Goal: Transaction & Acquisition: Obtain resource

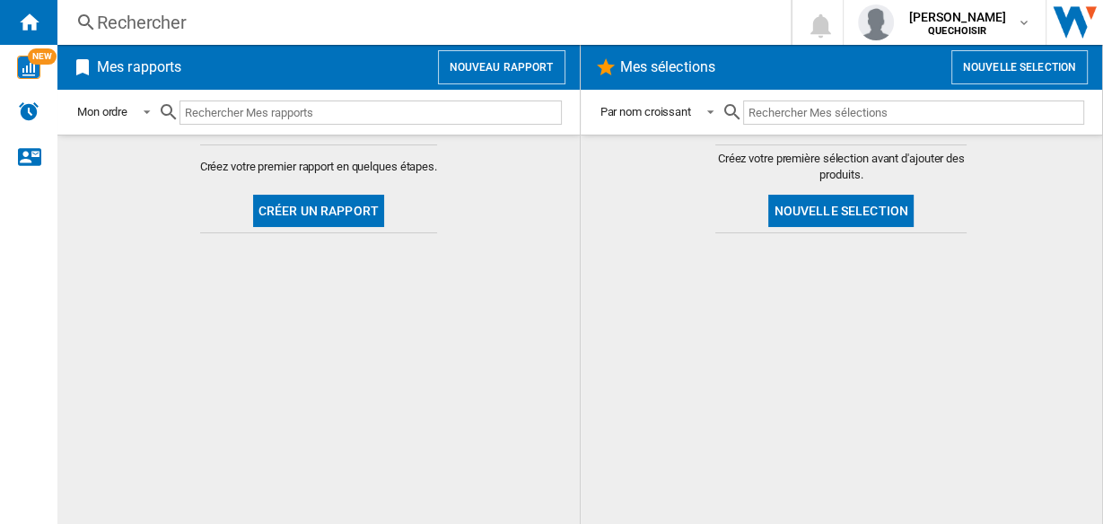
click at [276, 215] on button "Créer un rapport" at bounding box center [318, 211] width 131 height 32
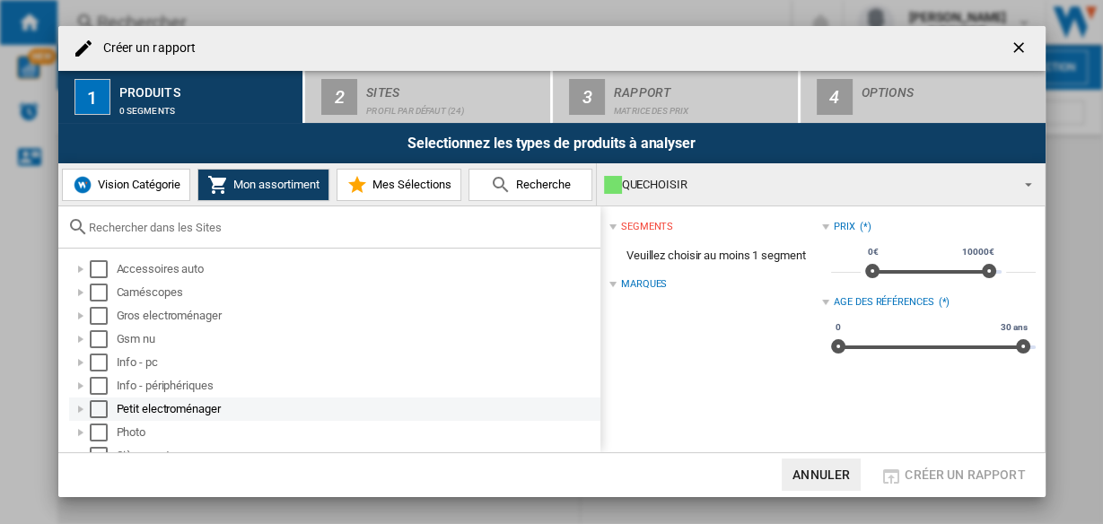
click at [69, 410] on div "Petit electroménager" at bounding box center [335, 409] width 532 height 23
click at [73, 404] on div at bounding box center [81, 409] width 18 height 18
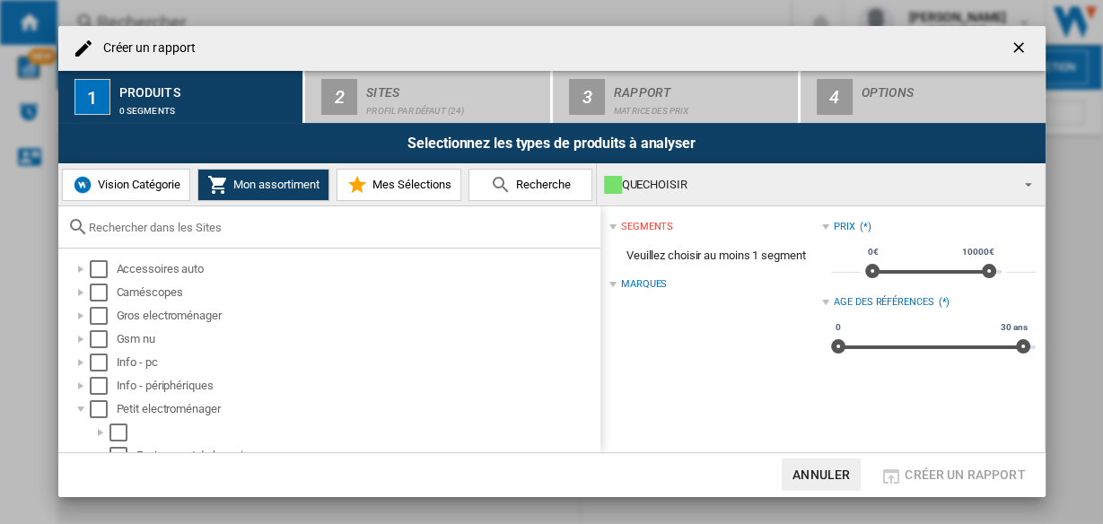
click at [130, 179] on span "Vision Catégorie" at bounding box center [136, 184] width 87 height 13
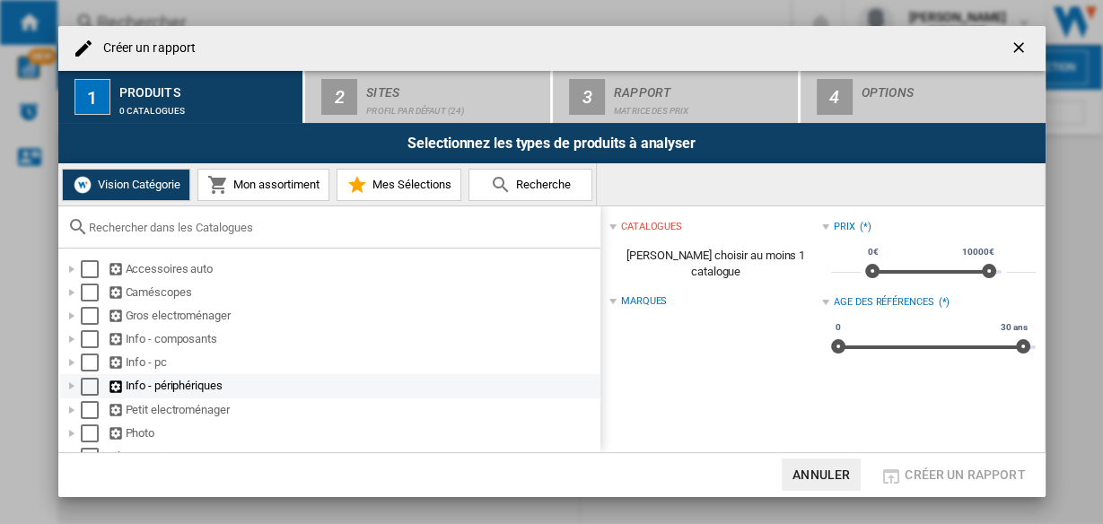
scroll to position [72, 0]
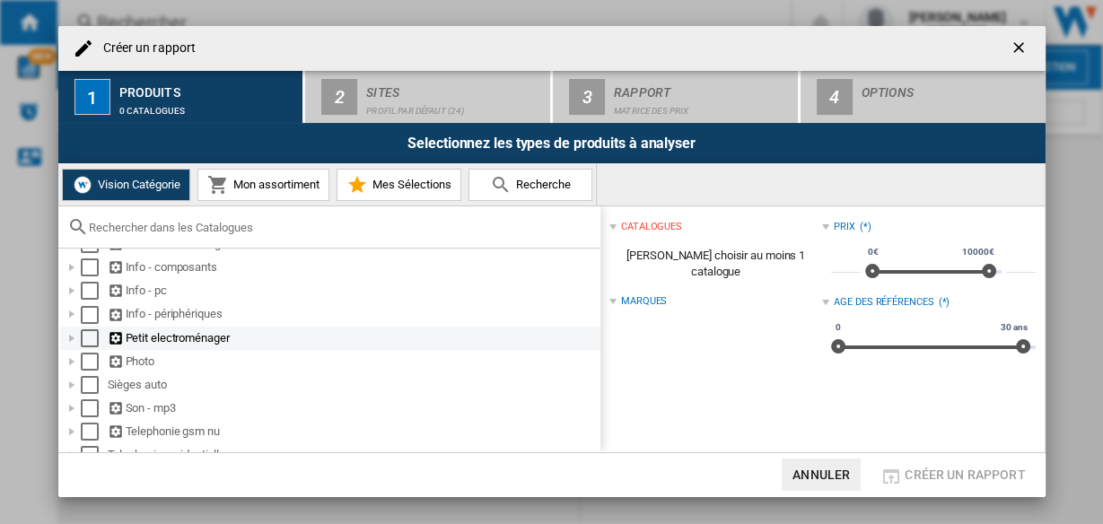
click at [73, 335] on div at bounding box center [72, 339] width 18 height 18
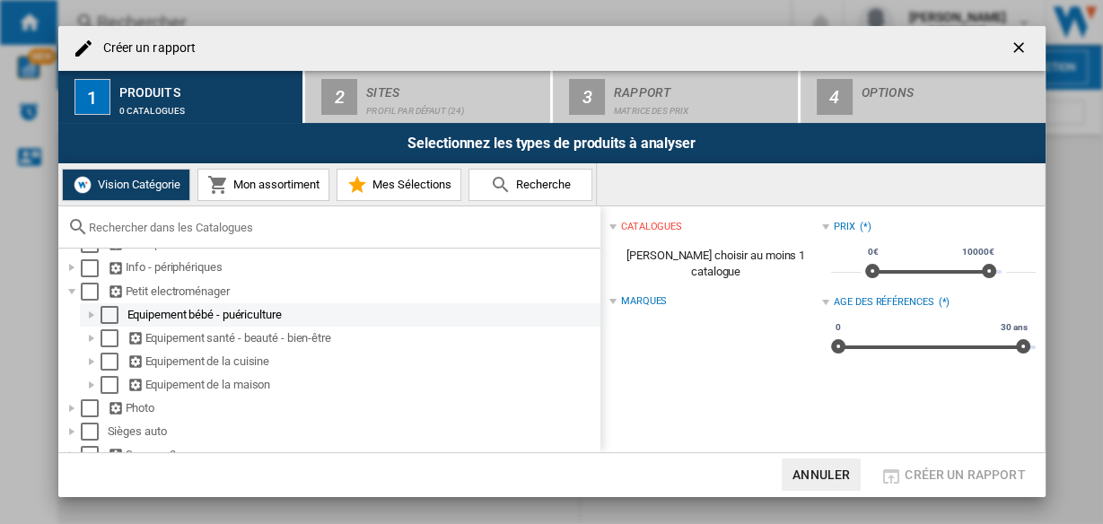
scroll to position [144, 0]
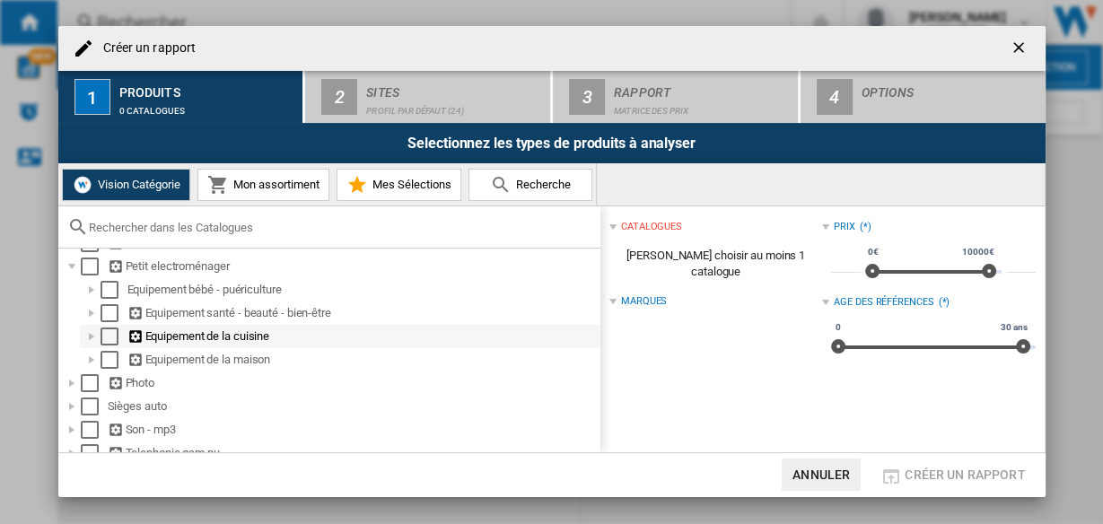
click at [89, 338] on div at bounding box center [92, 337] width 18 height 18
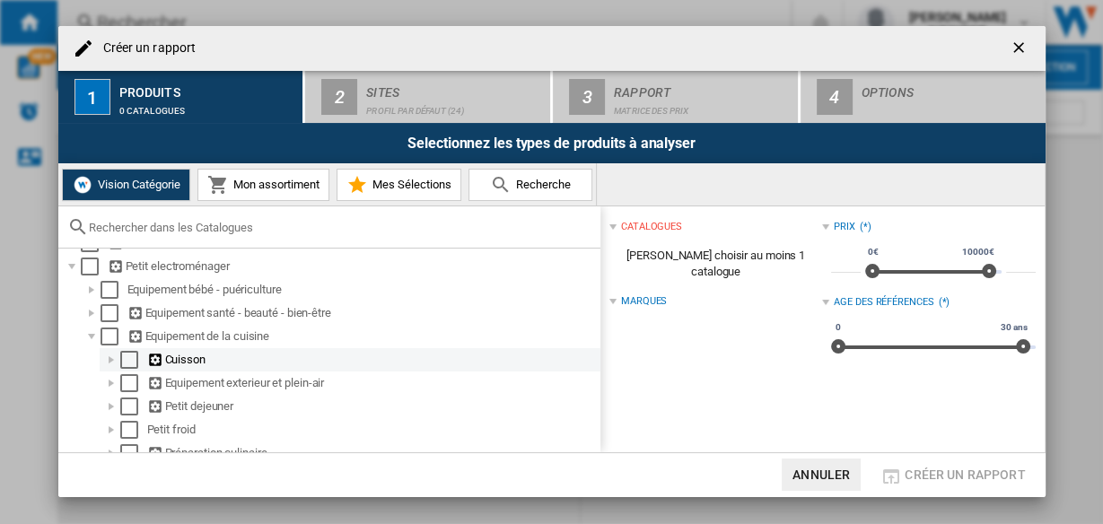
scroll to position [215, 0]
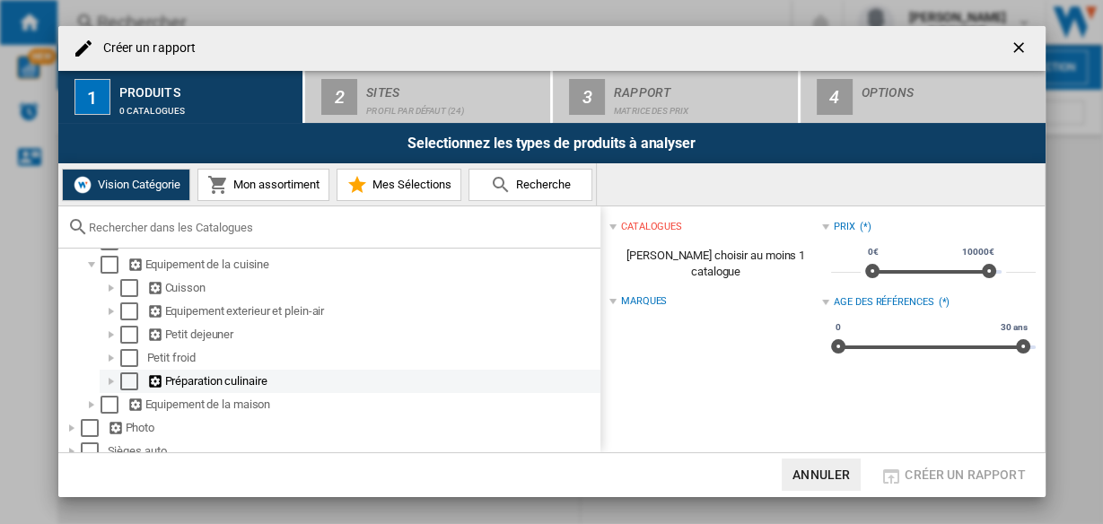
click at [110, 384] on div at bounding box center [111, 382] width 18 height 18
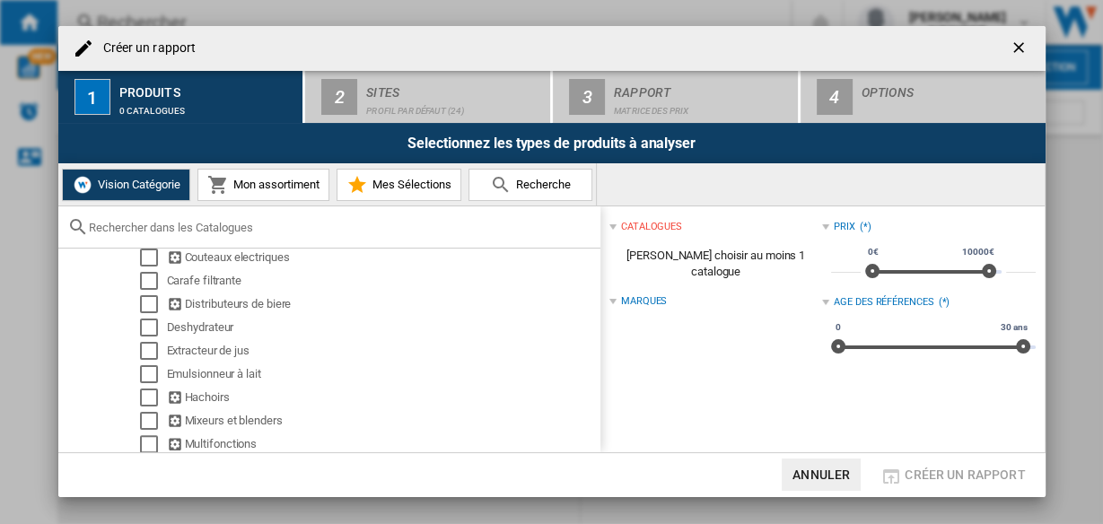
scroll to position [431, 0]
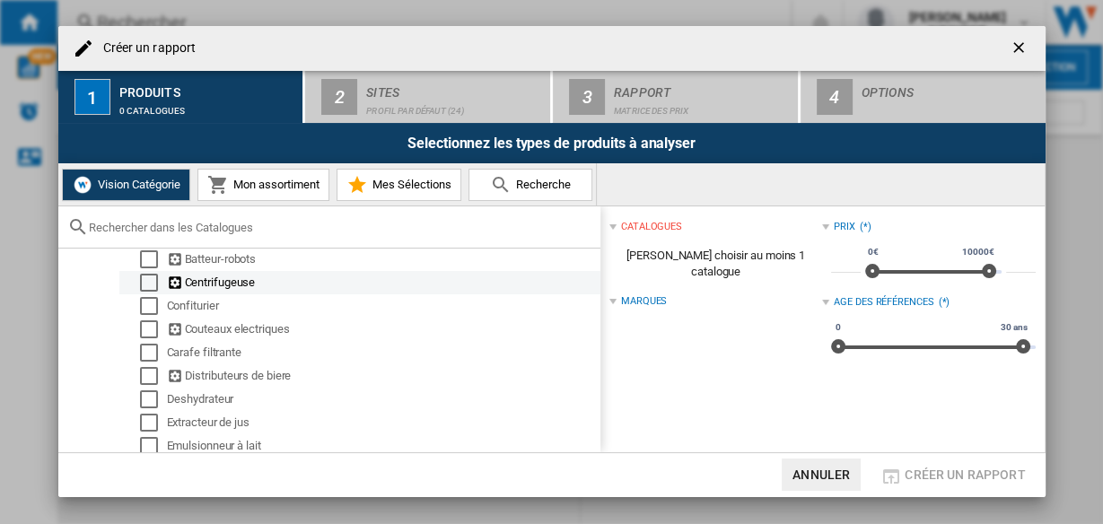
click at [143, 290] on div "Select" at bounding box center [149, 283] width 18 height 18
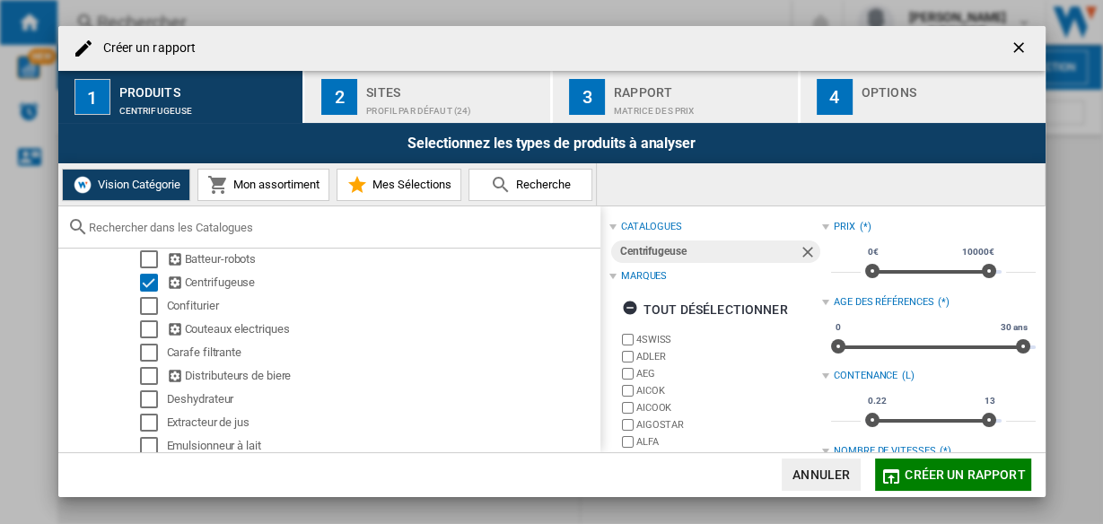
scroll to position [72, 0]
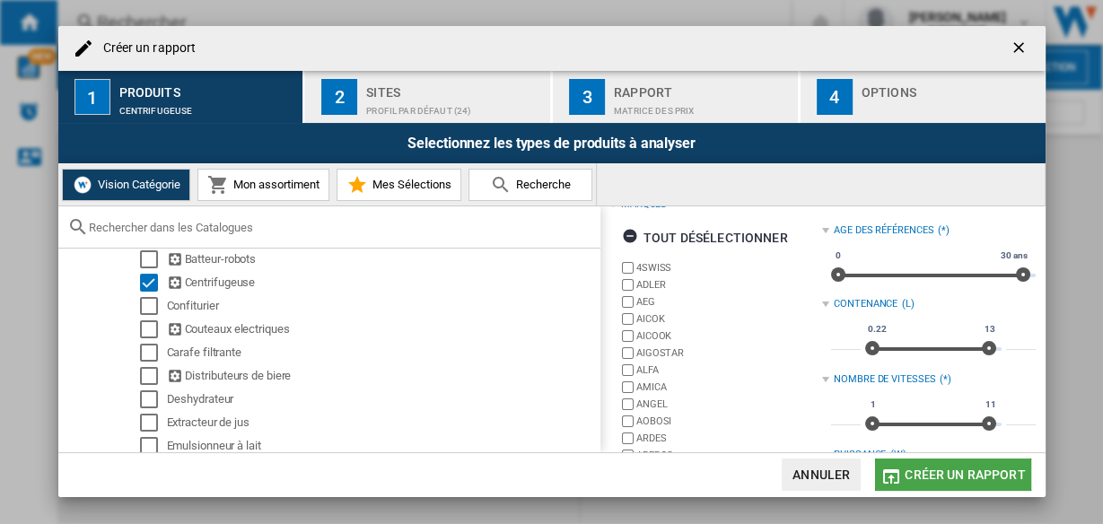
click at [924, 475] on span "Créer un rapport" at bounding box center [965, 475] width 120 height 14
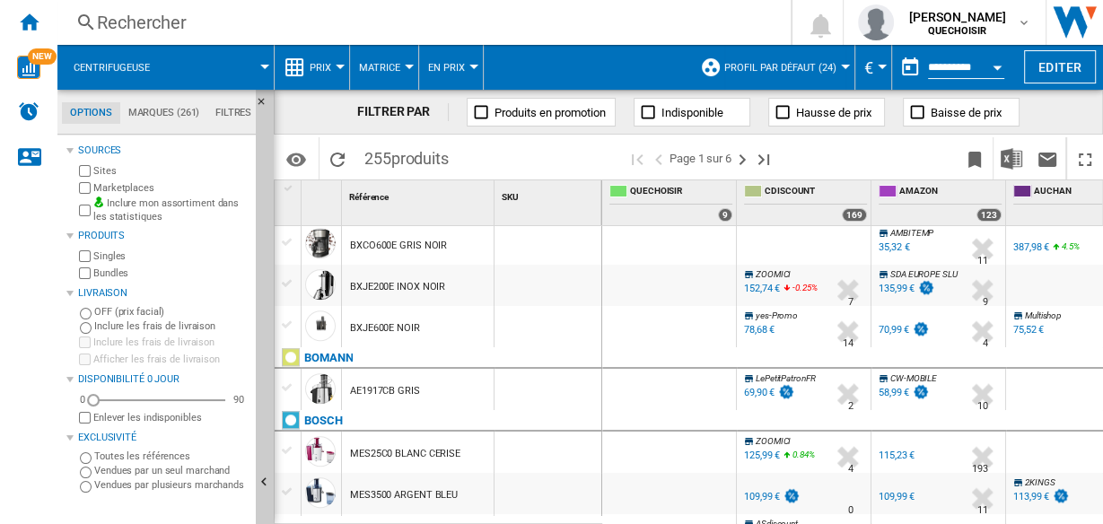
click at [220, 34] on div "Rechercher Rechercher 0 [PERSON_NAME] QUECHOISIR QUECHOISIR Mes paramètres Se d…" at bounding box center [580, 22] width 1046 height 45
click at [173, 21] on div "Rechercher" at bounding box center [420, 22] width 647 height 25
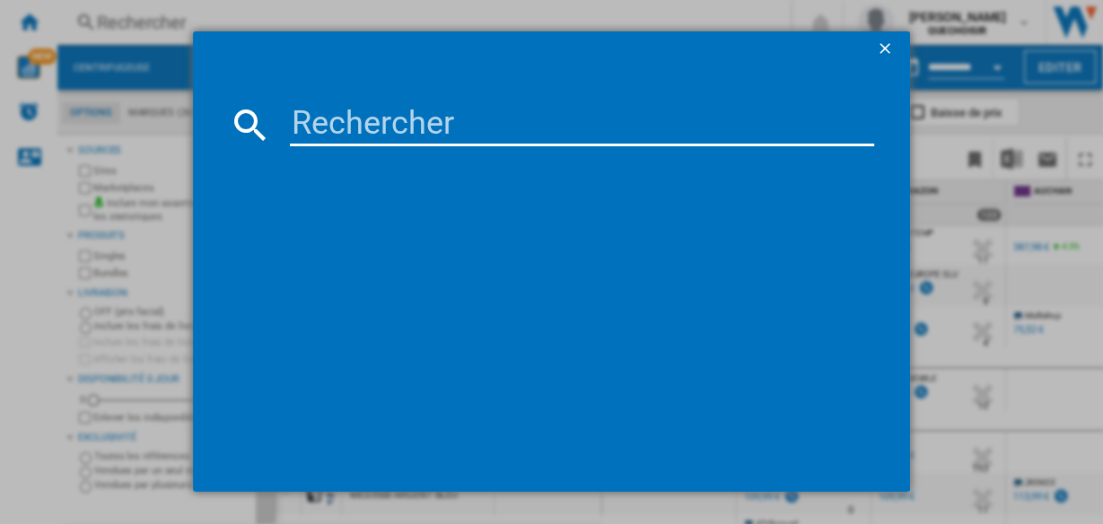
click at [334, 123] on input at bounding box center [582, 124] width 585 height 43
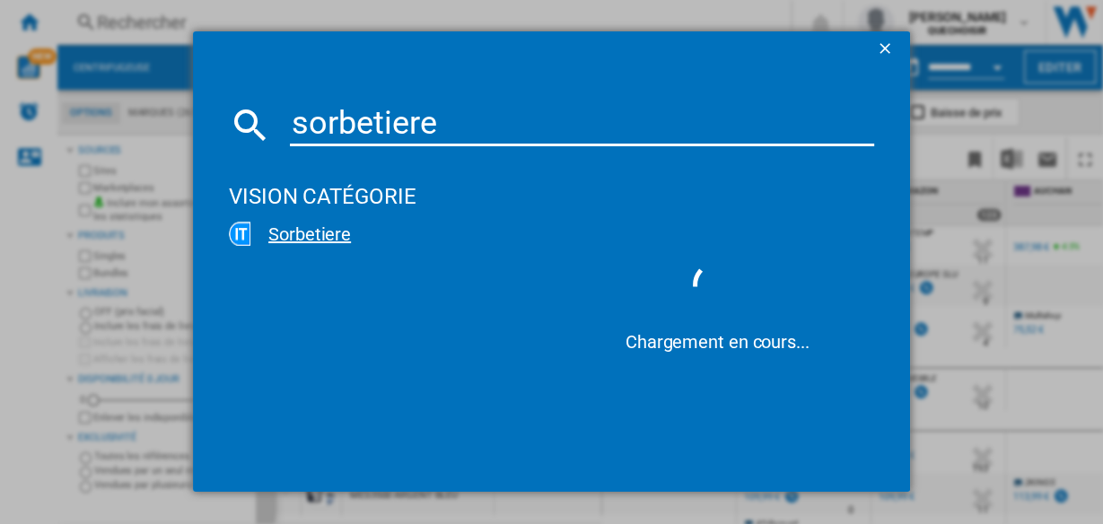
type input "sorbetiere"
click at [308, 240] on div "Sorbetiere" at bounding box center [397, 234] width 292 height 25
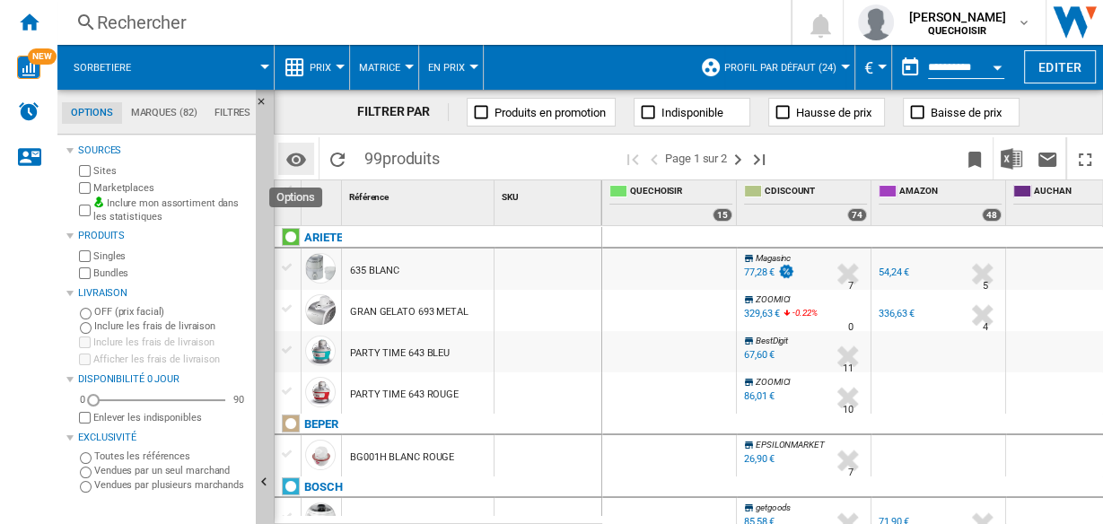
click at [300, 161] on md-icon "Options" at bounding box center [297, 160] width 22 height 22
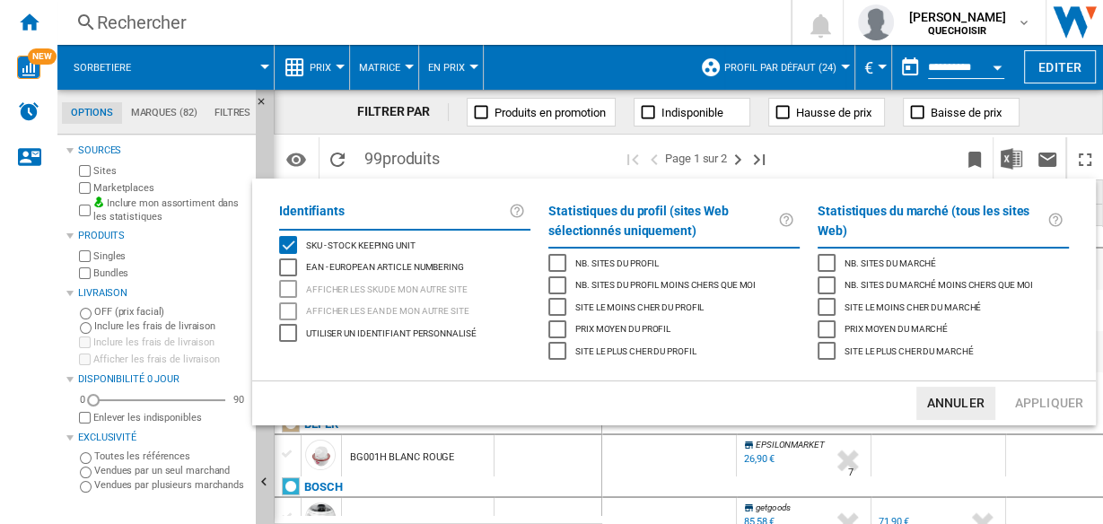
click at [461, 154] on md-backdrop at bounding box center [551, 262] width 1103 height 524
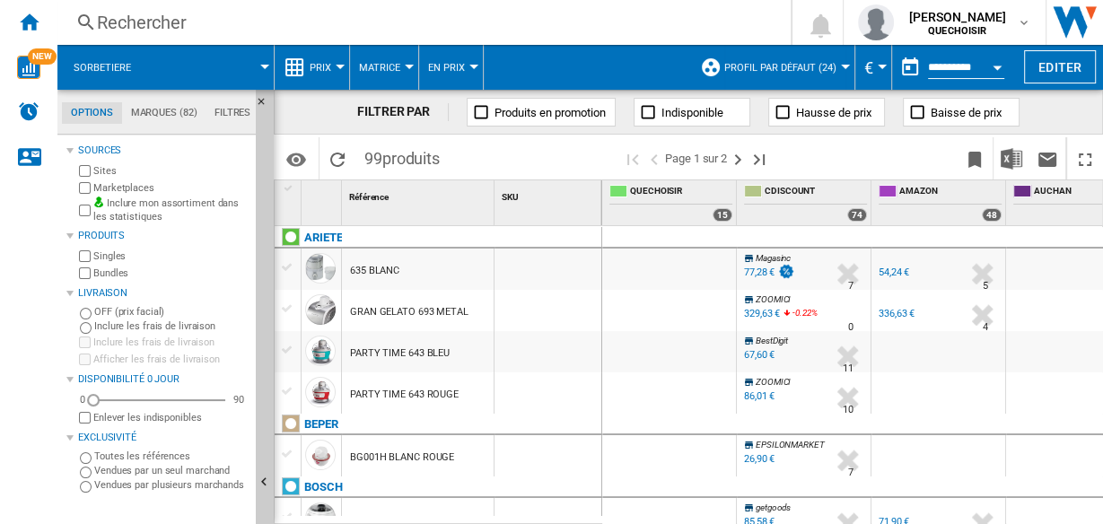
click at [173, 118] on md-tab-item "Marques (82)" at bounding box center [164, 113] width 84 height 22
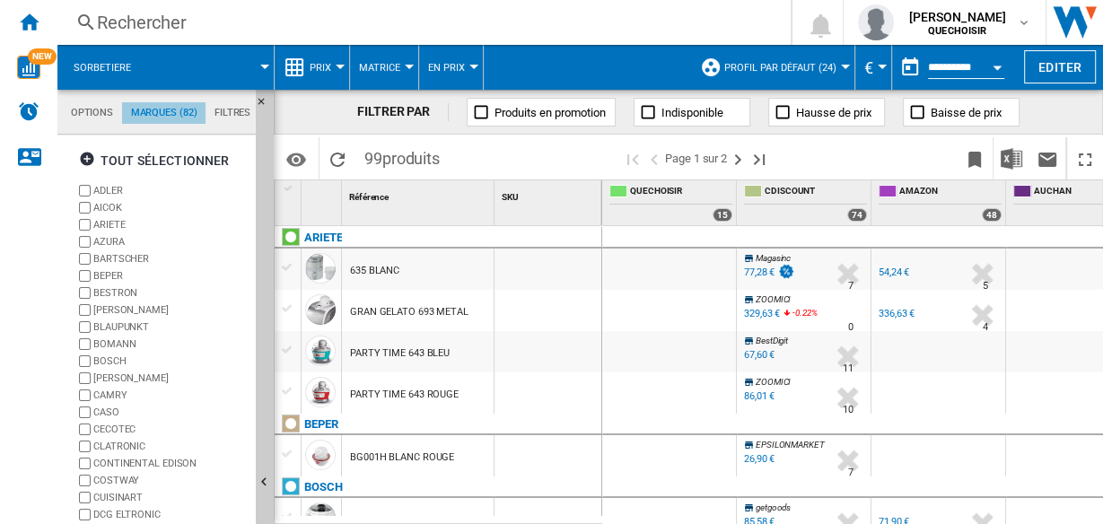
scroll to position [68, 0]
click at [86, 119] on md-tab-item "Options" at bounding box center [92, 113] width 60 height 22
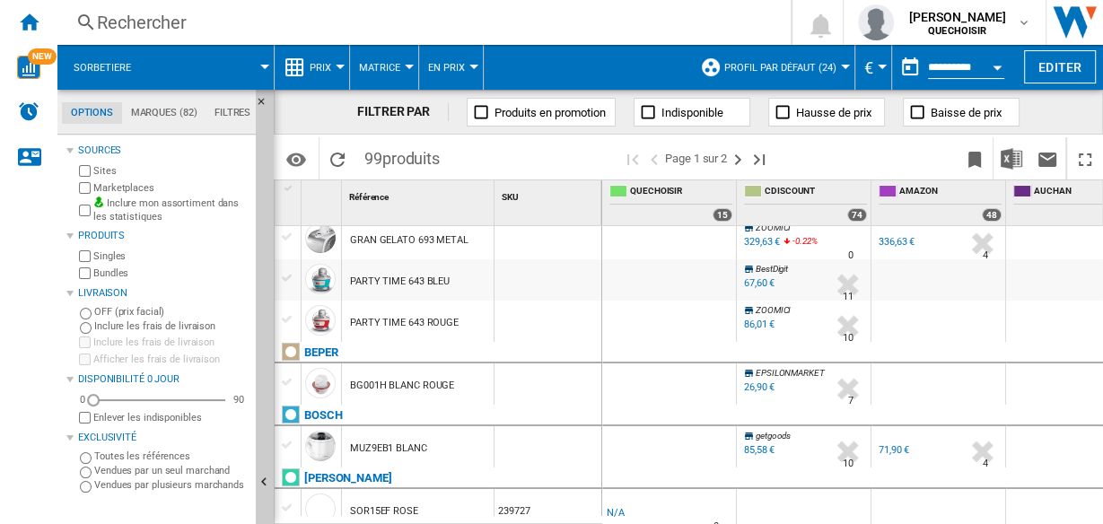
scroll to position [0, 0]
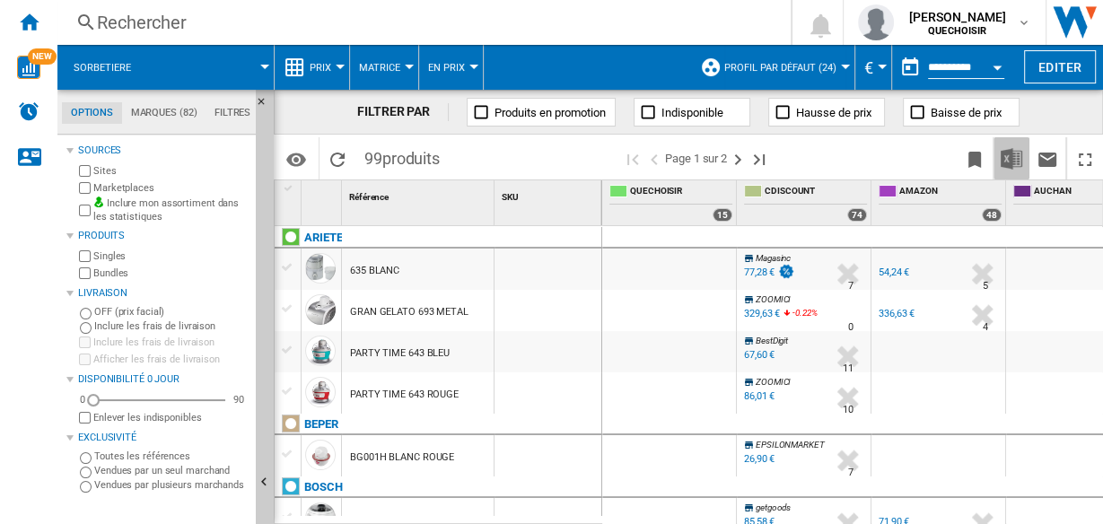
click at [1024, 154] on button "Télécharger au format Excel" at bounding box center [1012, 158] width 36 height 42
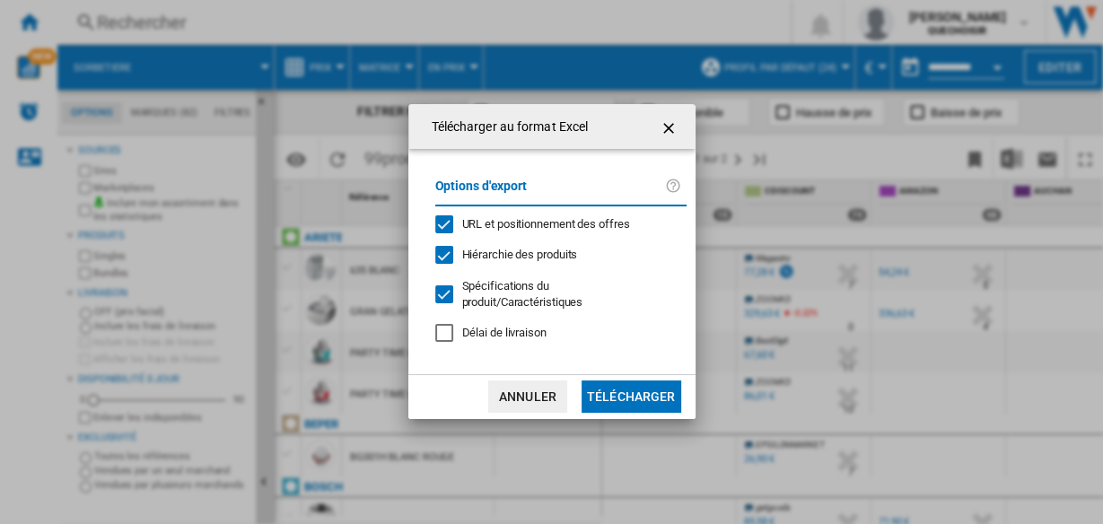
click at [635, 392] on button "Télécharger" at bounding box center [632, 397] width 100 height 32
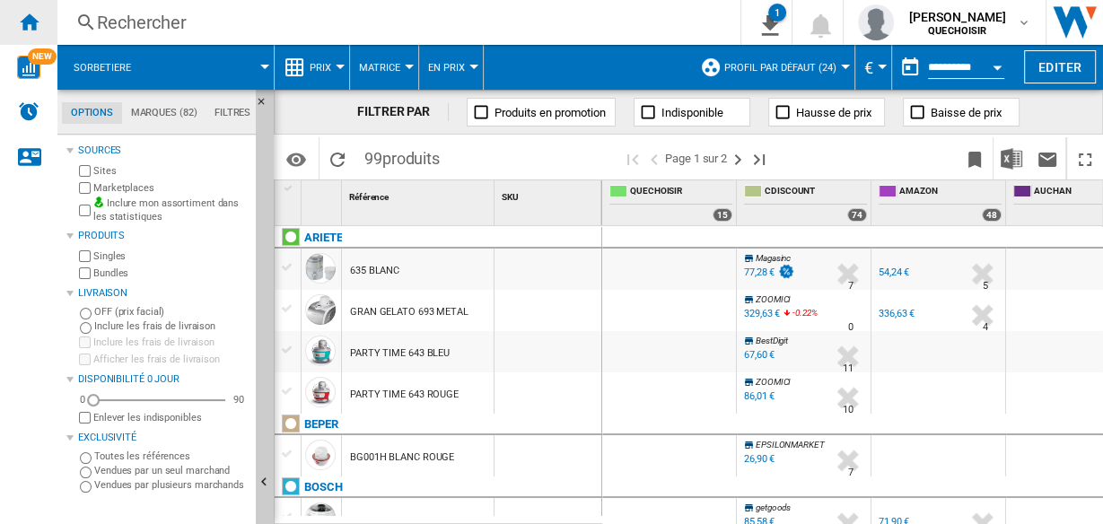
click at [27, 34] on div "Accueil" at bounding box center [28, 22] width 57 height 45
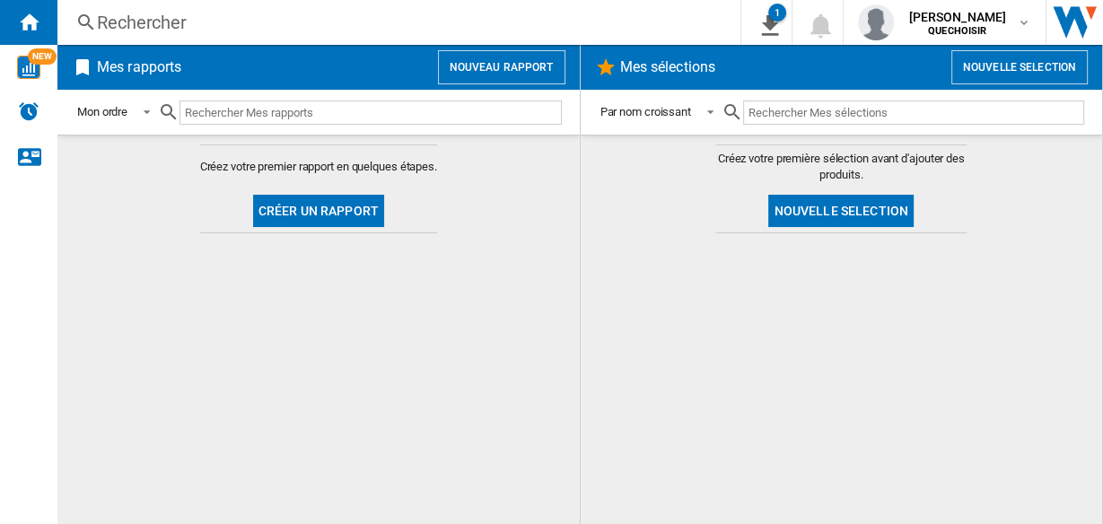
click at [302, 211] on button "Créer un rapport" at bounding box center [318, 211] width 131 height 32
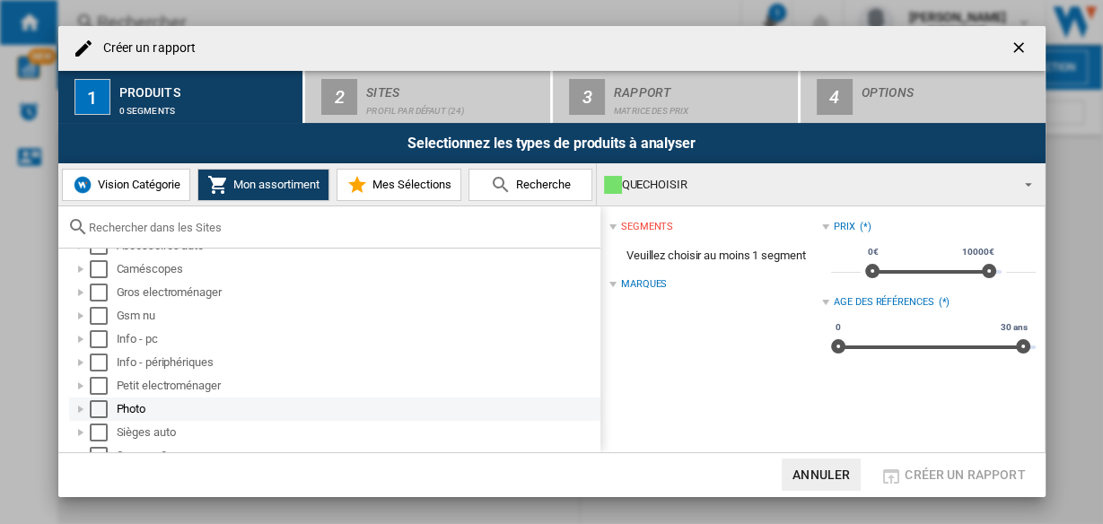
scroll to position [62, 0]
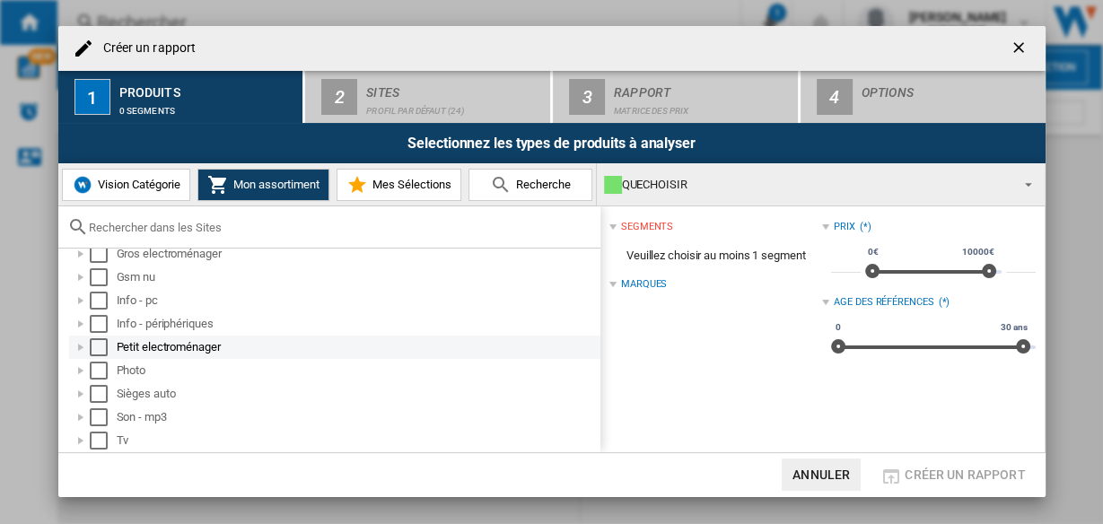
click at [81, 348] on div "Créer un ..." at bounding box center [81, 347] width 18 height 18
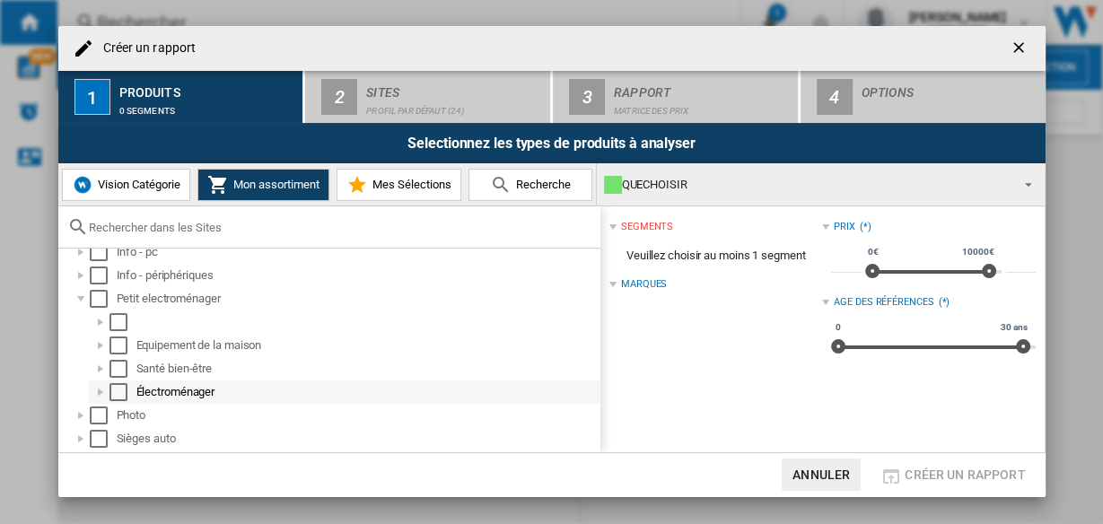
scroll to position [134, 0]
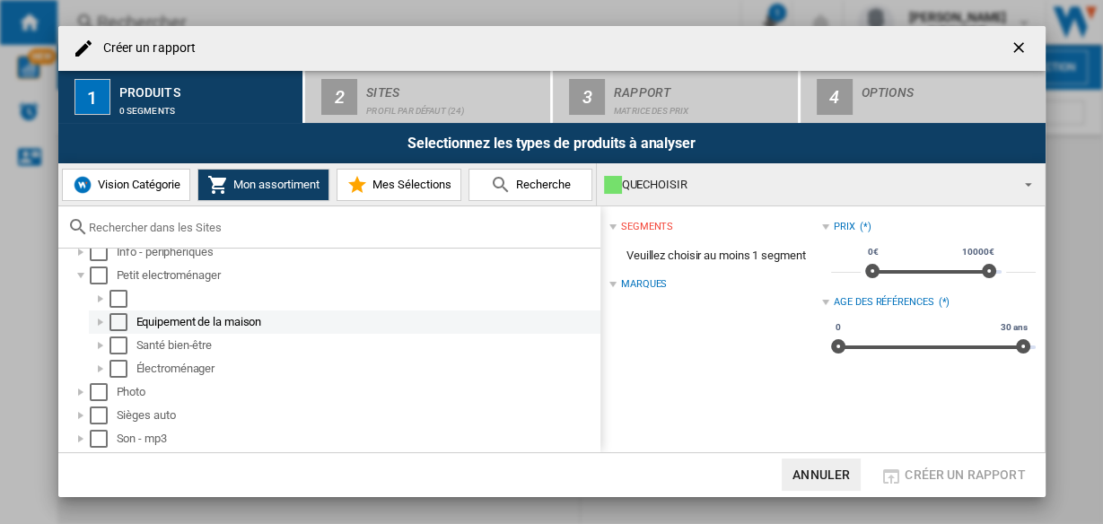
click at [96, 321] on div "Créer un ..." at bounding box center [101, 322] width 18 height 18
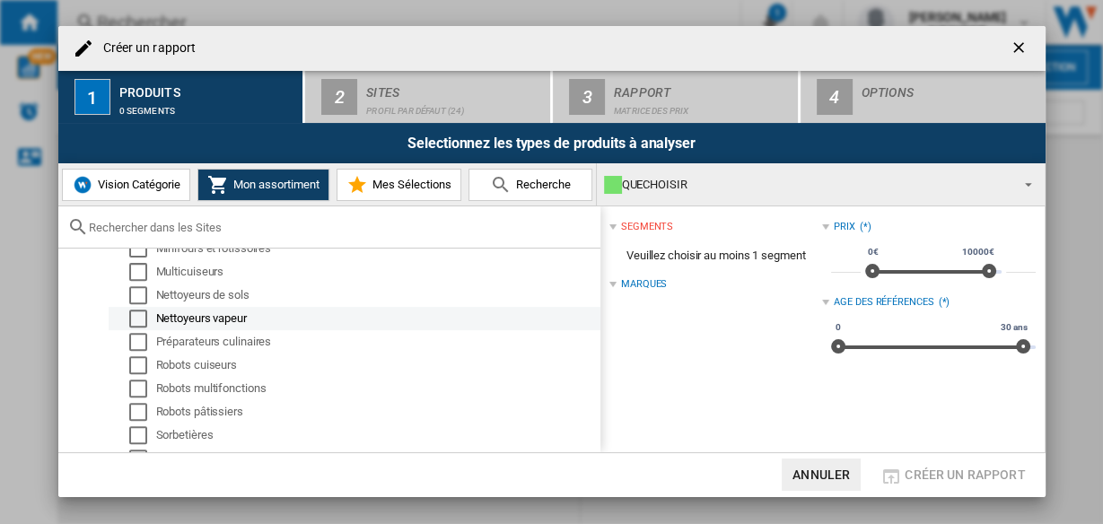
scroll to position [708, 0]
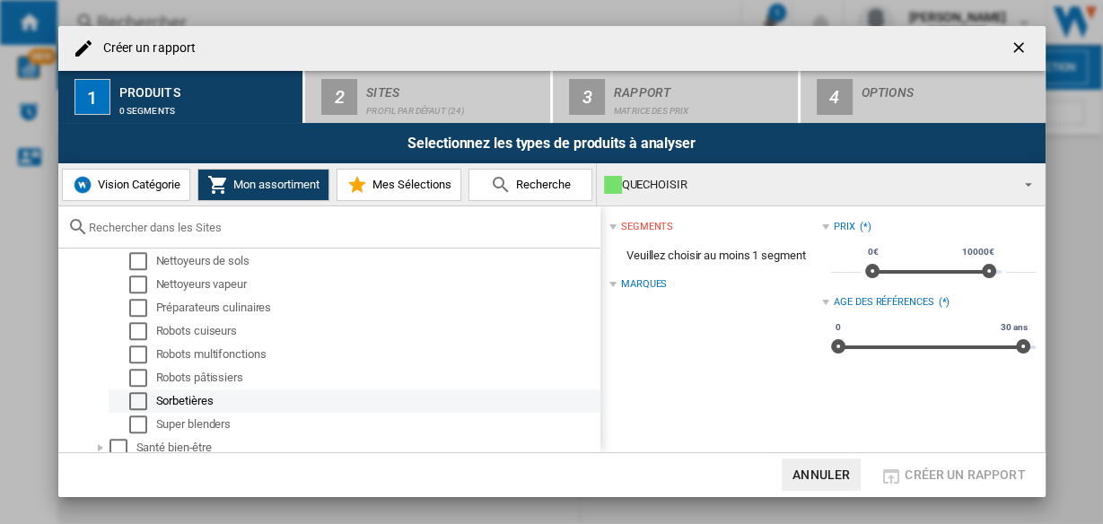
click at [140, 399] on div "Select" at bounding box center [138, 401] width 18 height 18
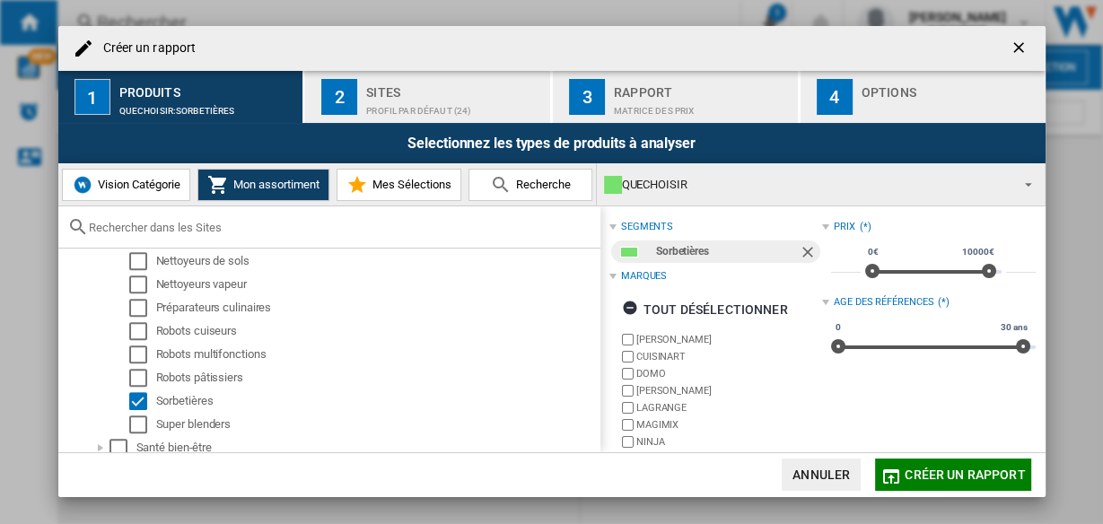
click at [158, 180] on span "Vision Catégorie" at bounding box center [136, 184] width 87 height 13
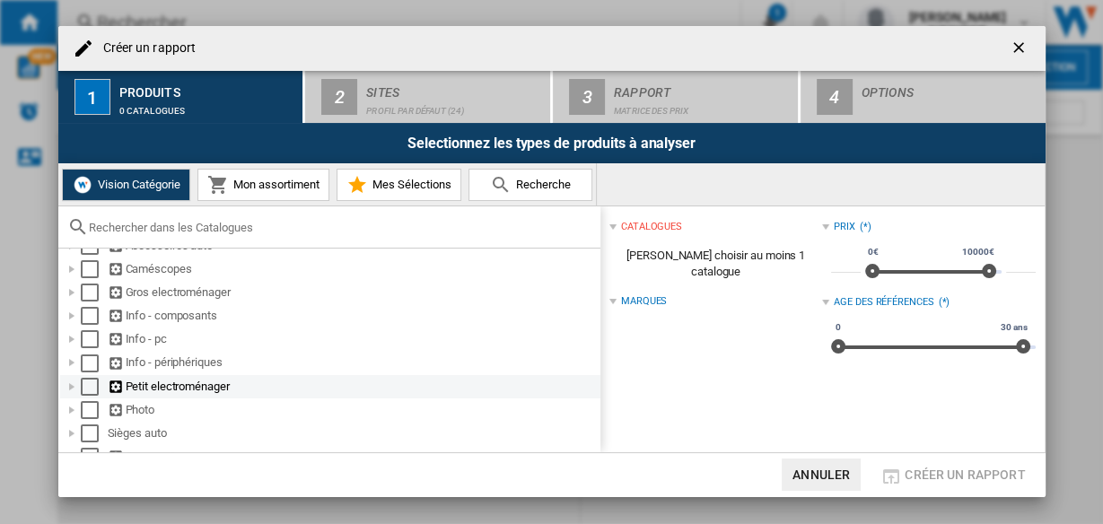
scroll to position [0, 0]
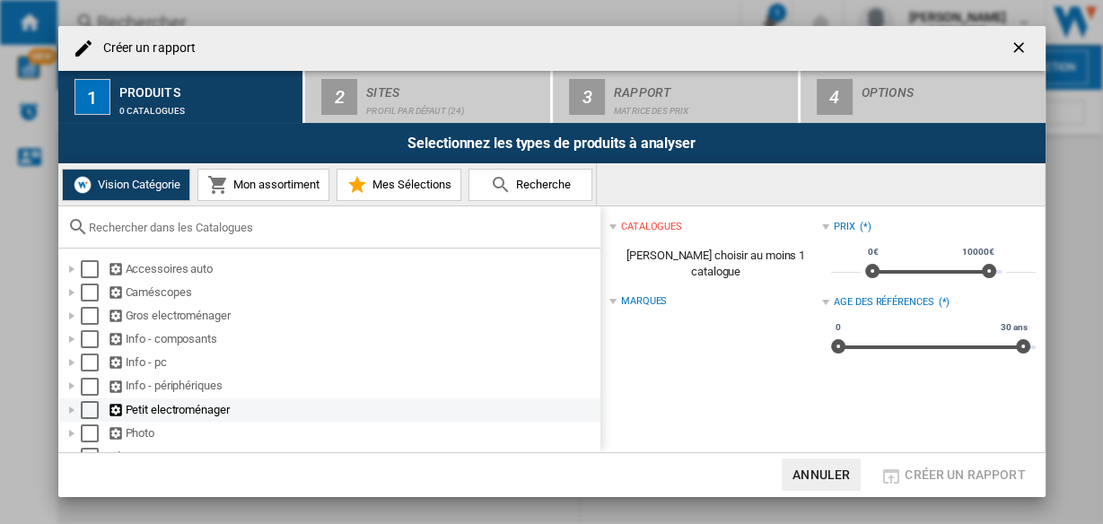
click at [75, 413] on div "Créer un ..." at bounding box center [72, 410] width 18 height 18
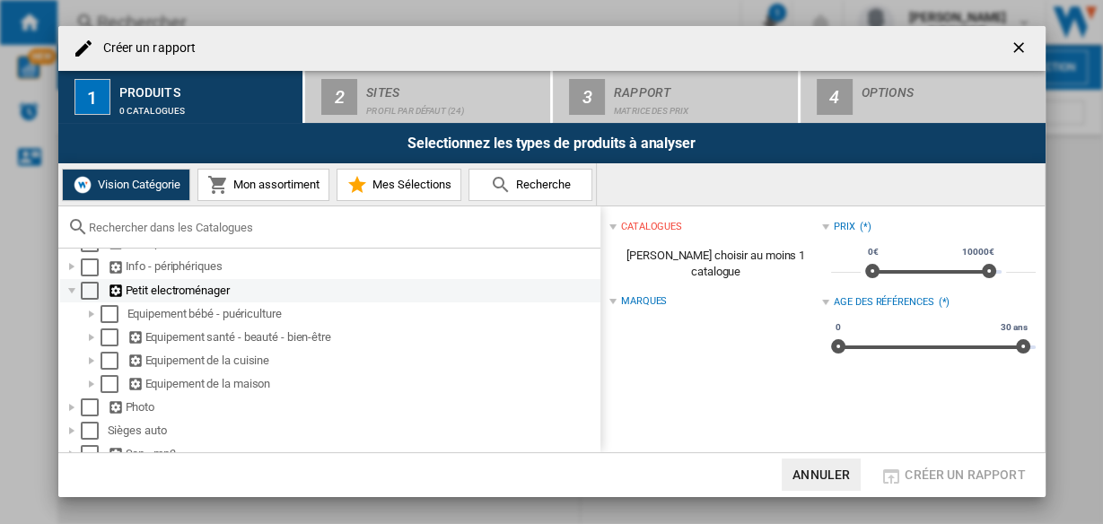
scroll to position [144, 0]
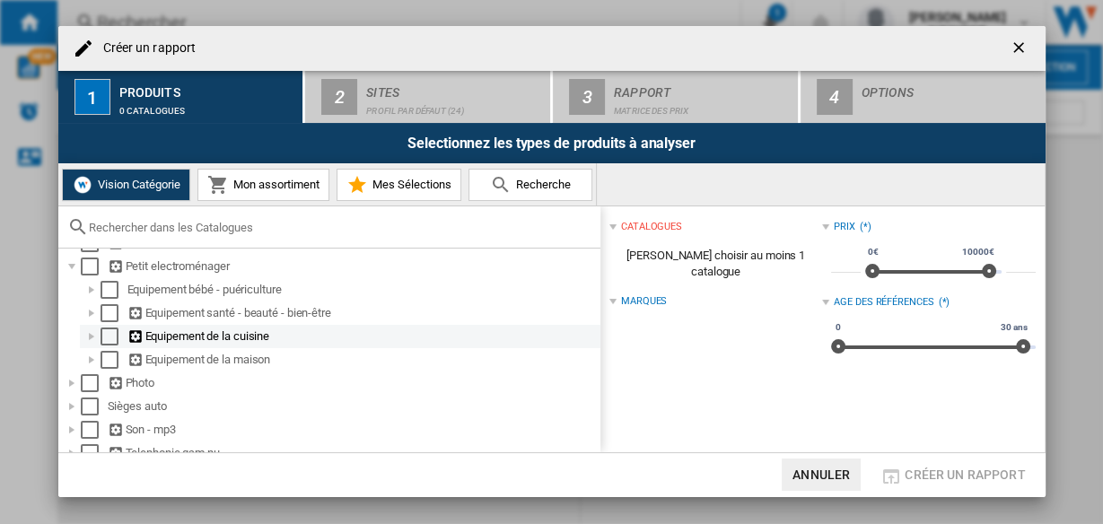
click at [87, 340] on div "Créer un ..." at bounding box center [92, 337] width 18 height 18
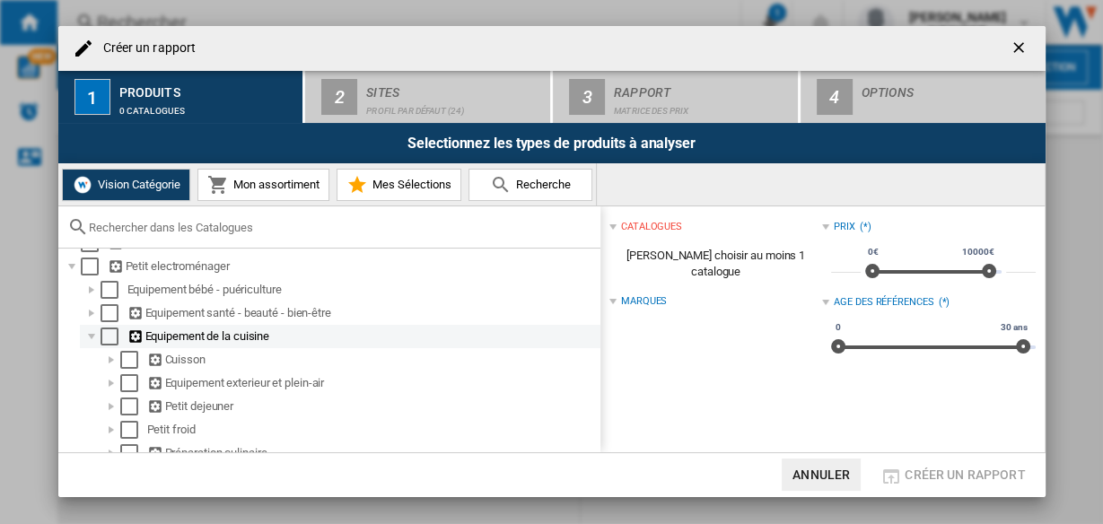
scroll to position [215, 0]
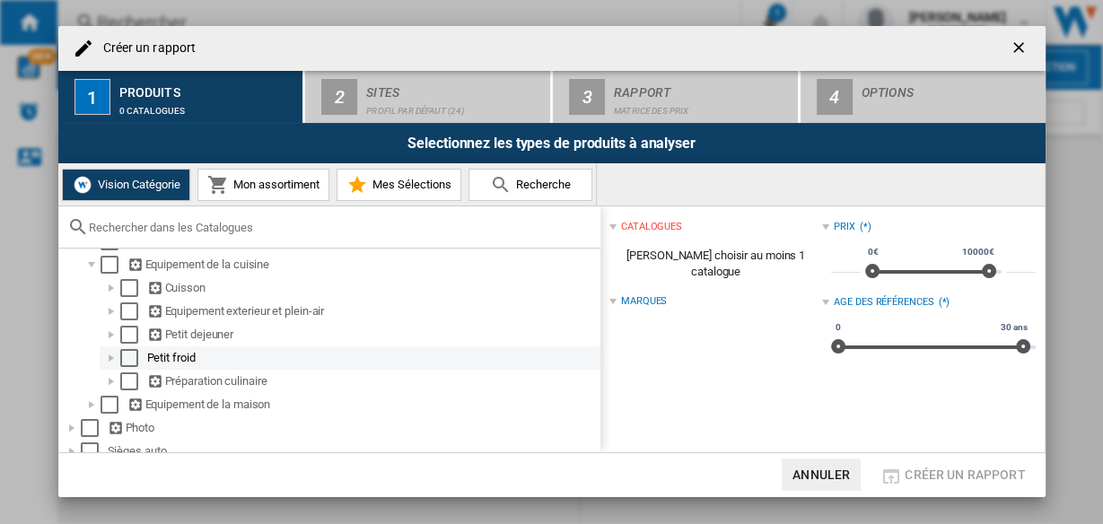
click at [108, 363] on div "Créer un ..." at bounding box center [111, 358] width 18 height 18
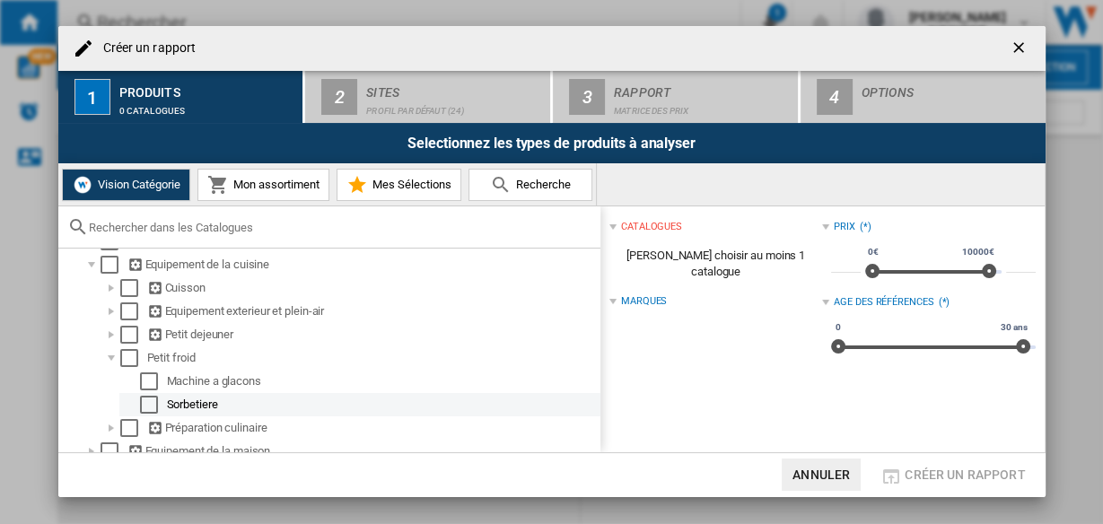
click at [153, 402] on div "Select" at bounding box center [149, 405] width 18 height 18
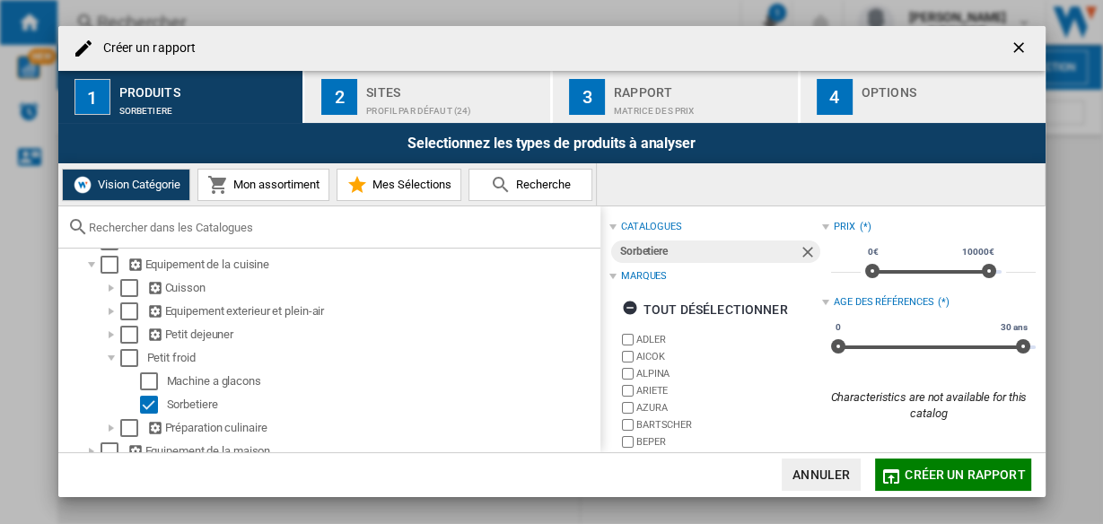
click at [388, 111] on div "Profil par défaut (24)" at bounding box center [454, 106] width 177 height 19
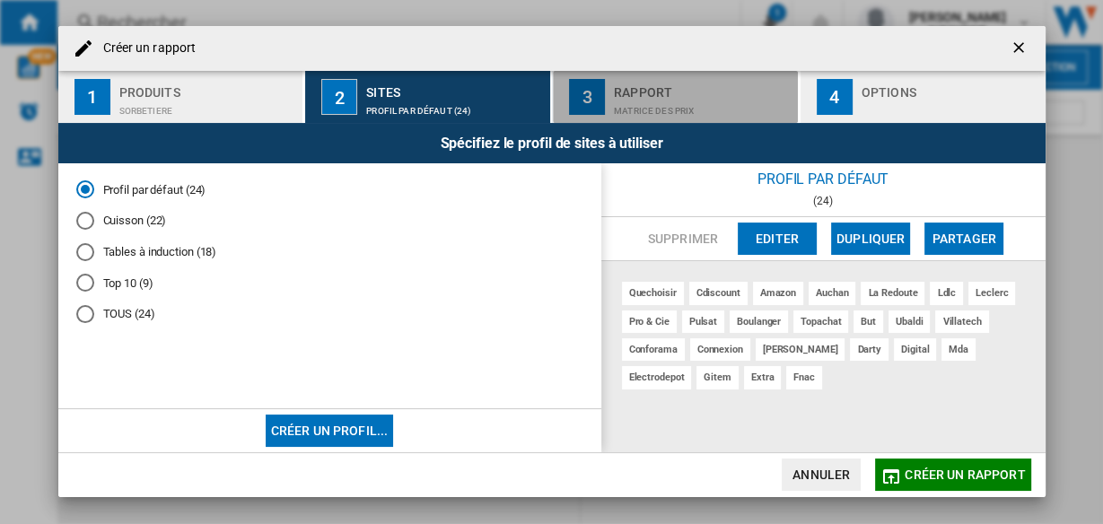
click at [699, 106] on div "Matrice des prix" at bounding box center [702, 106] width 177 height 19
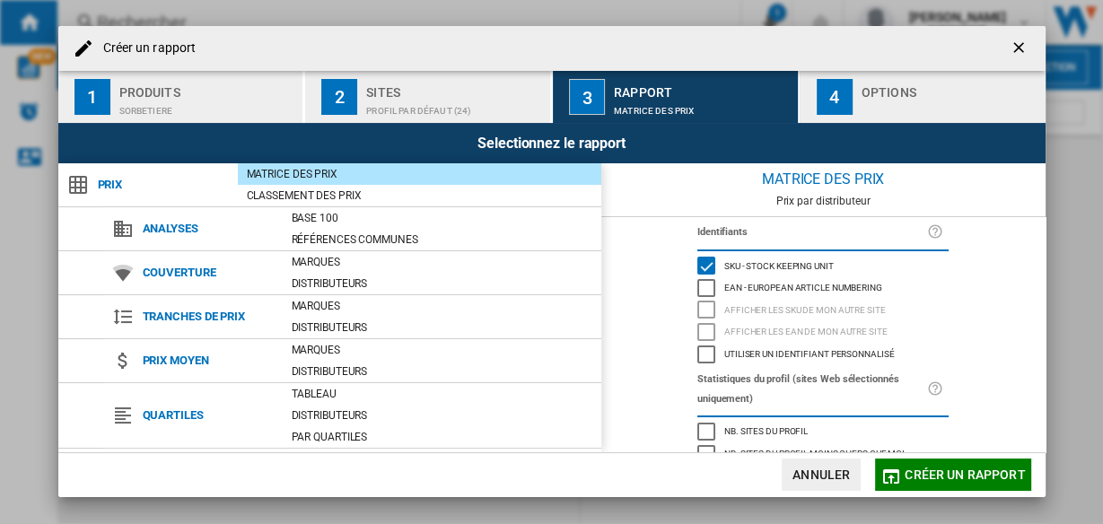
click at [700, 289] on div "EAN - European Article Numbering" at bounding box center [707, 288] width 18 height 18
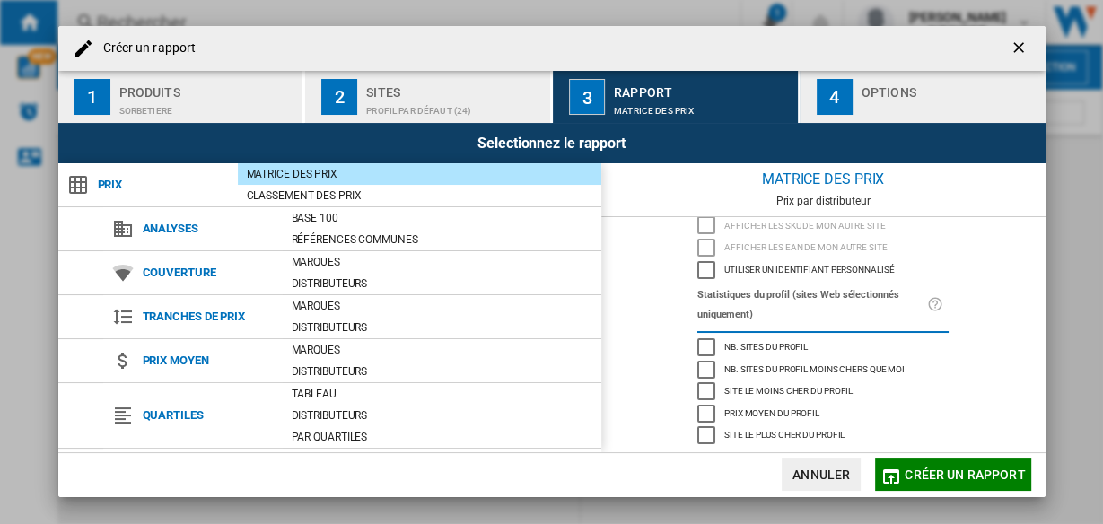
scroll to position [0, 0]
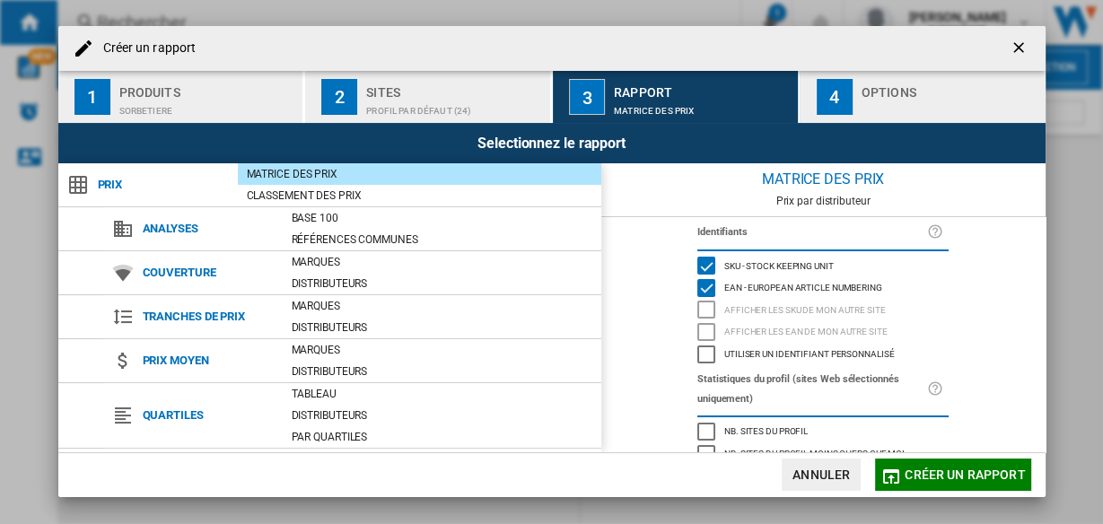
click at [869, 109] on div "Créer un ..." at bounding box center [950, 106] width 177 height 19
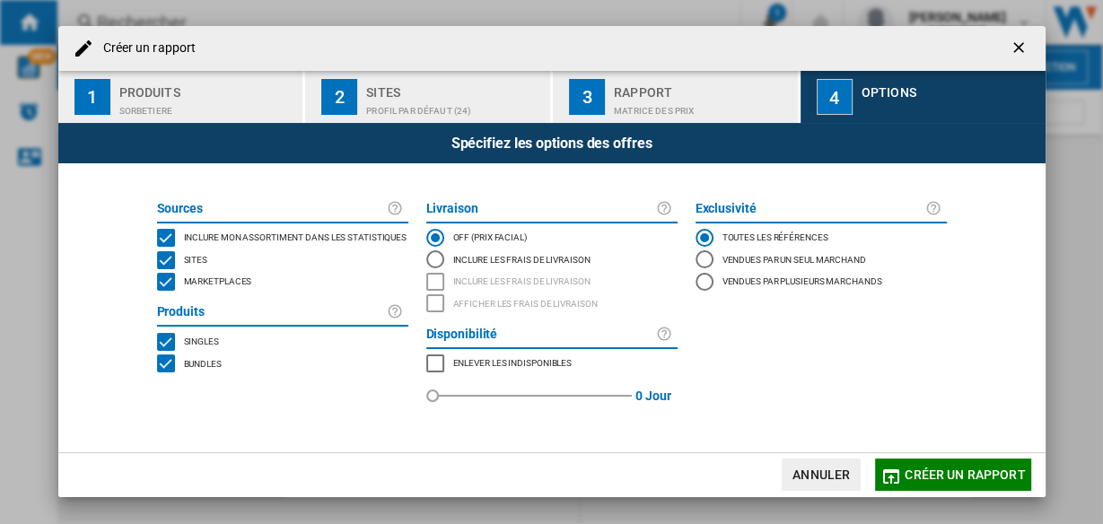
click at [157, 286] on div "MARKETPLACES" at bounding box center [166, 282] width 18 height 18
click at [167, 362] on div "BUNDLES" at bounding box center [166, 364] width 18 height 18
click at [932, 469] on span "Créer un rapport" at bounding box center [965, 475] width 120 height 14
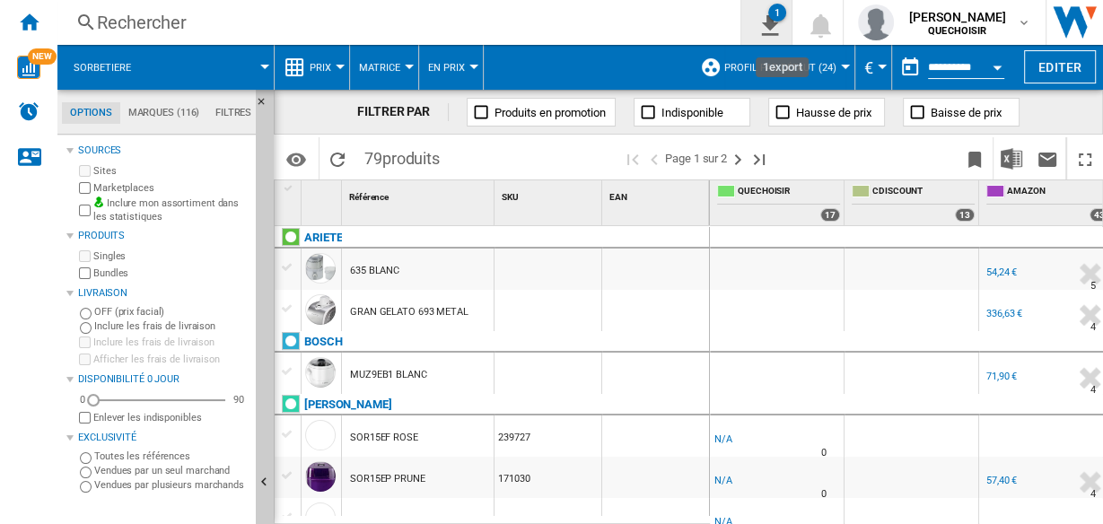
click at [792, 33] on button "1" at bounding box center [767, 22] width 50 height 45
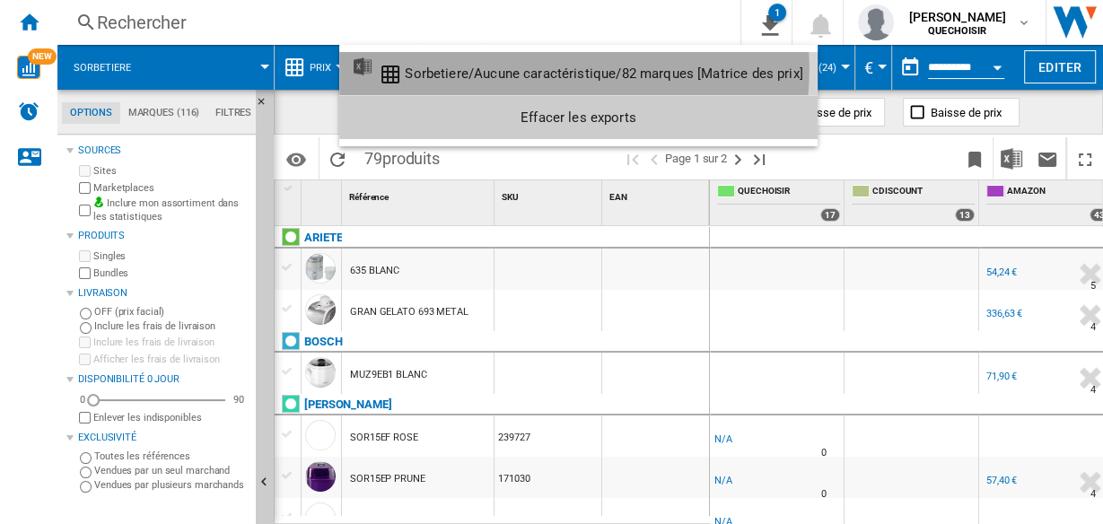
click at [526, 69] on div "Sorbetiere/Aucune caractéristique/82 marques [Matrice des prix]" at bounding box center [604, 74] width 398 height 16
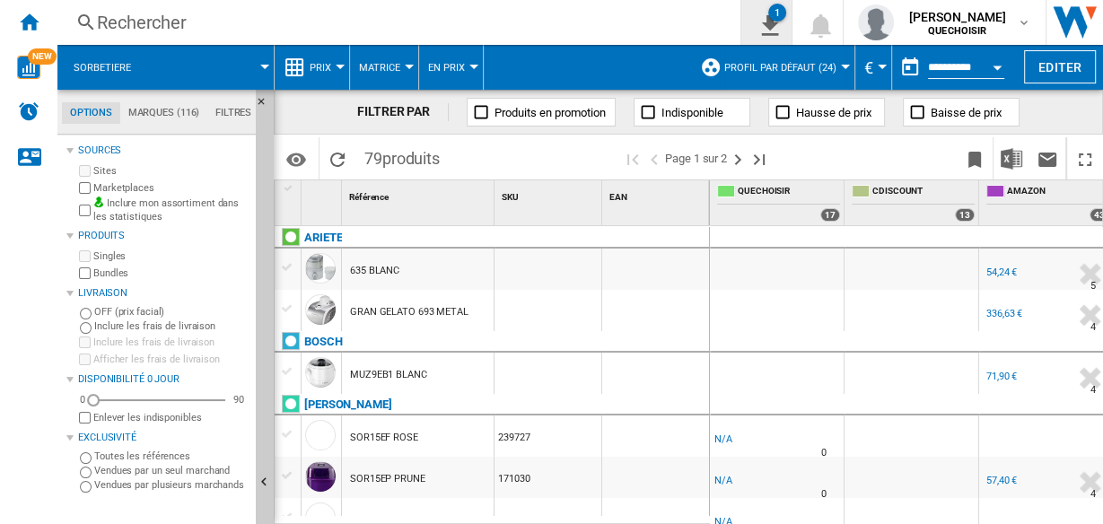
click at [778, 22] on ng-md-icon "1\a export" at bounding box center [767, 23] width 22 height 22
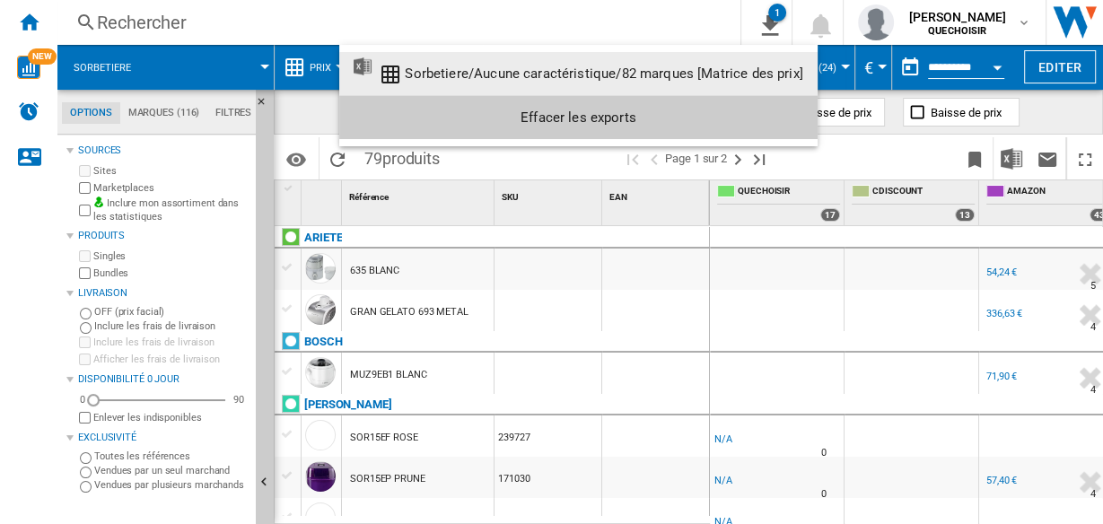
click at [649, 70] on div "Sorbetiere/Aucune caractéristique/82 marques [Matrice des prix]" at bounding box center [604, 74] width 398 height 16
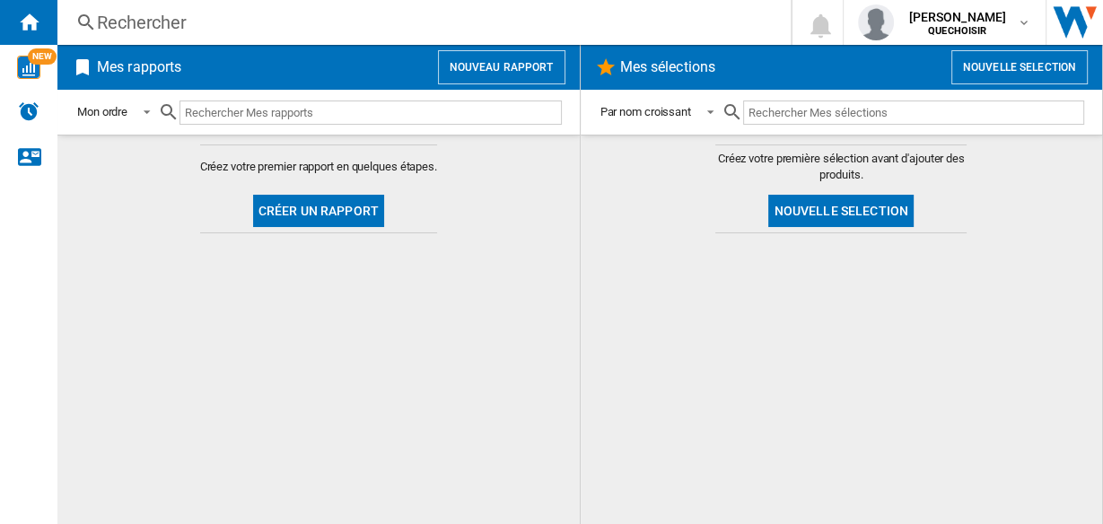
click at [363, 216] on button "Créer un rapport" at bounding box center [318, 211] width 131 height 32
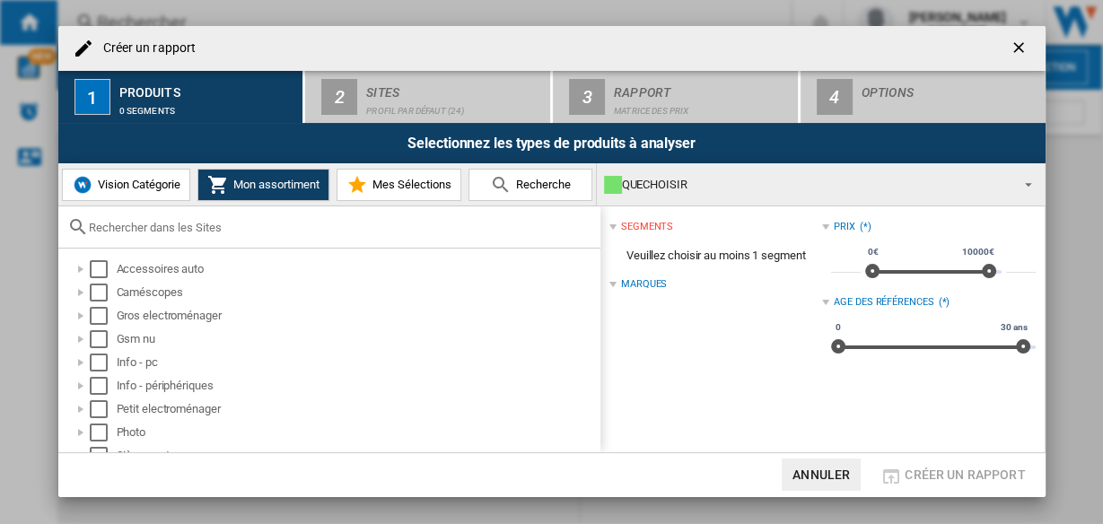
click at [154, 189] on span "Vision Catégorie" at bounding box center [136, 184] width 87 height 13
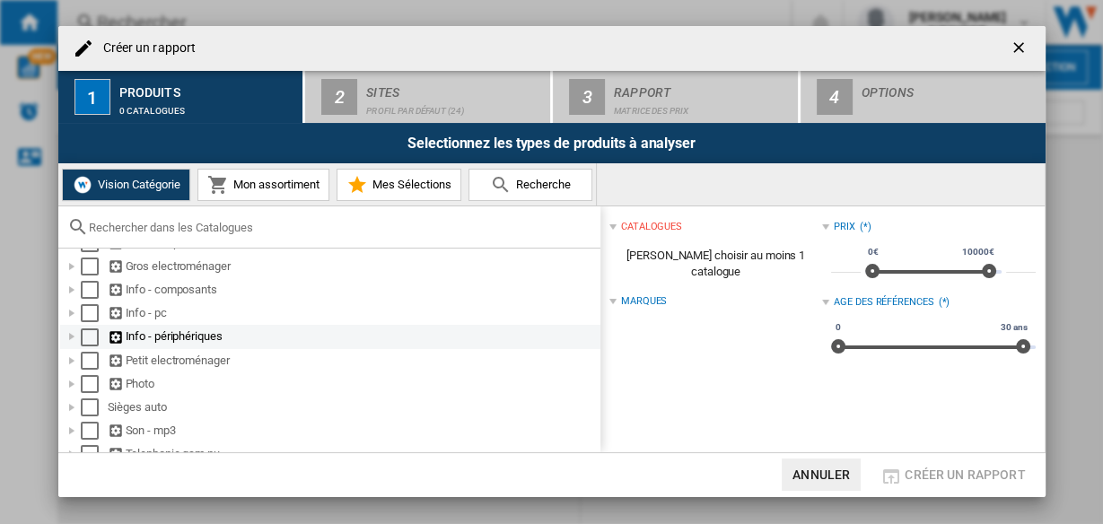
scroll to position [72, 0]
click at [70, 340] on div at bounding box center [72, 339] width 18 height 18
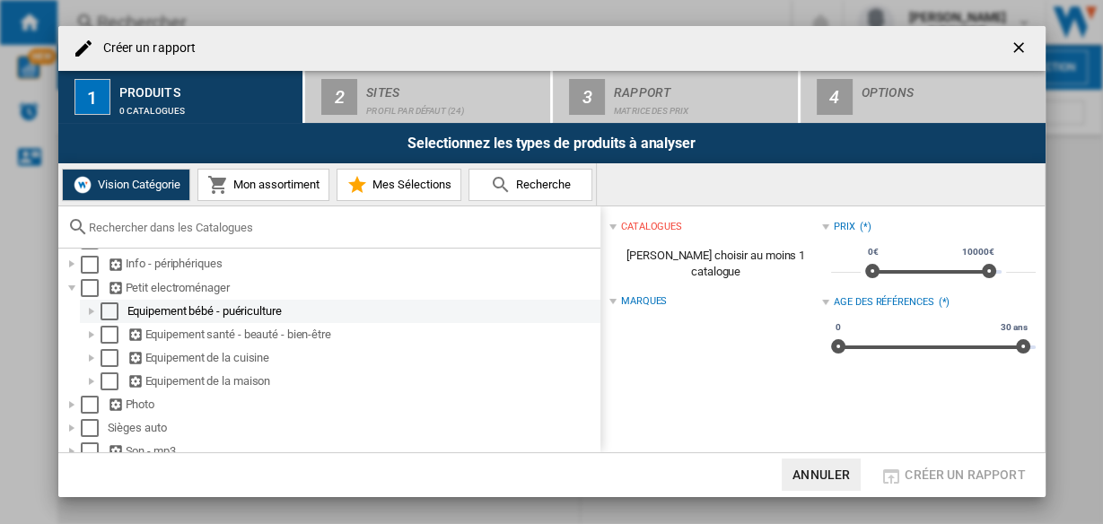
scroll to position [144, 0]
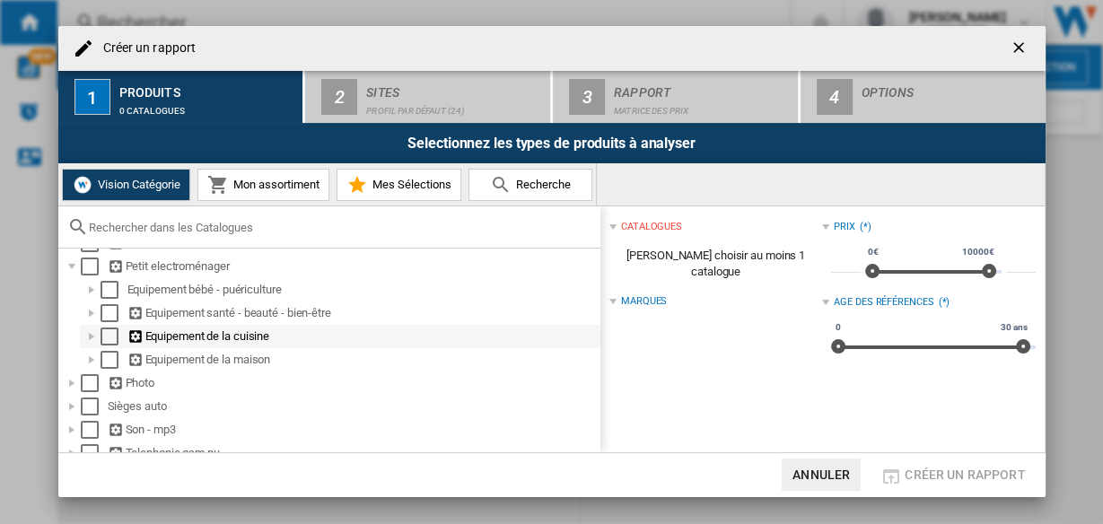
click at [87, 339] on div at bounding box center [92, 337] width 18 height 18
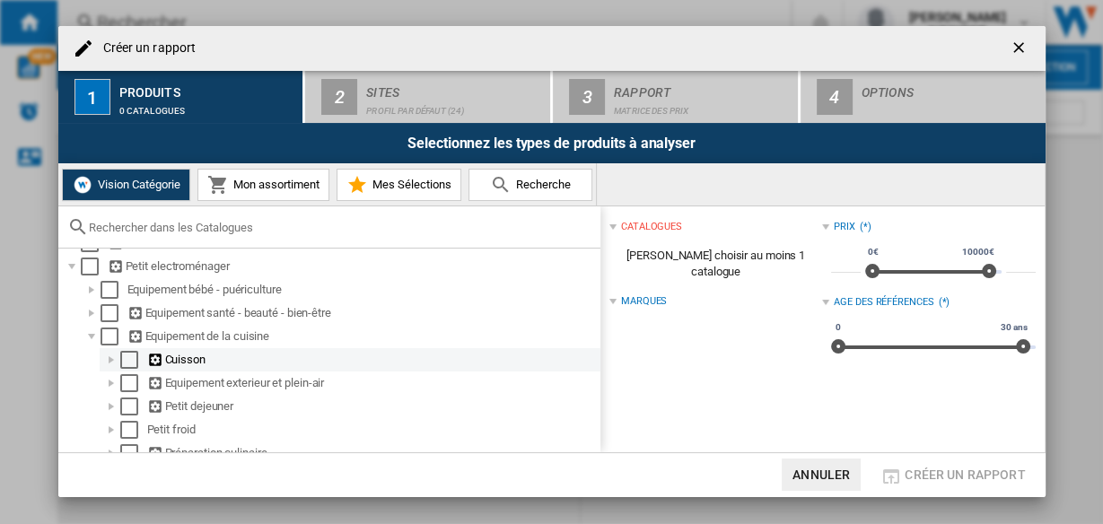
scroll to position [215, 0]
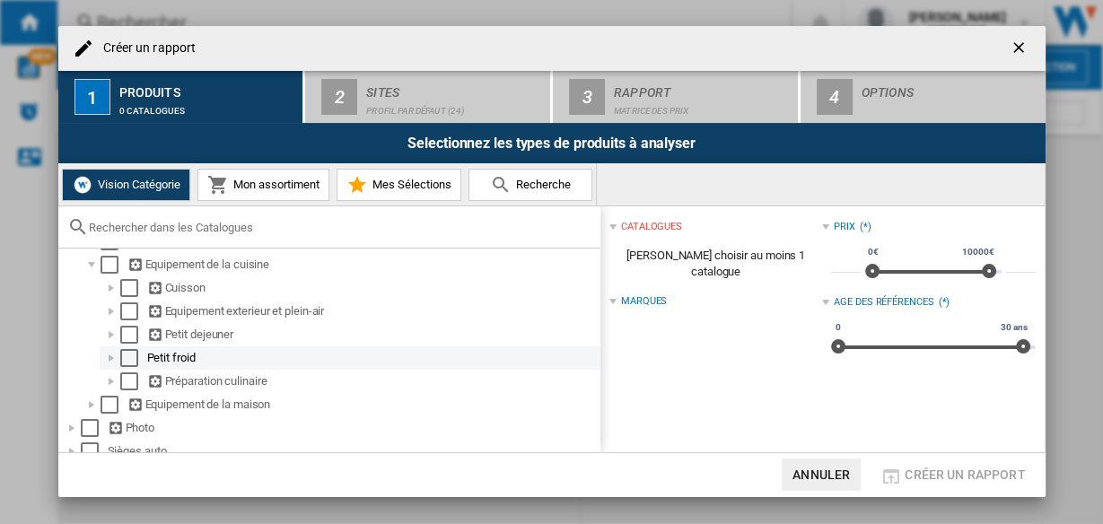
click at [113, 359] on div at bounding box center [111, 358] width 18 height 18
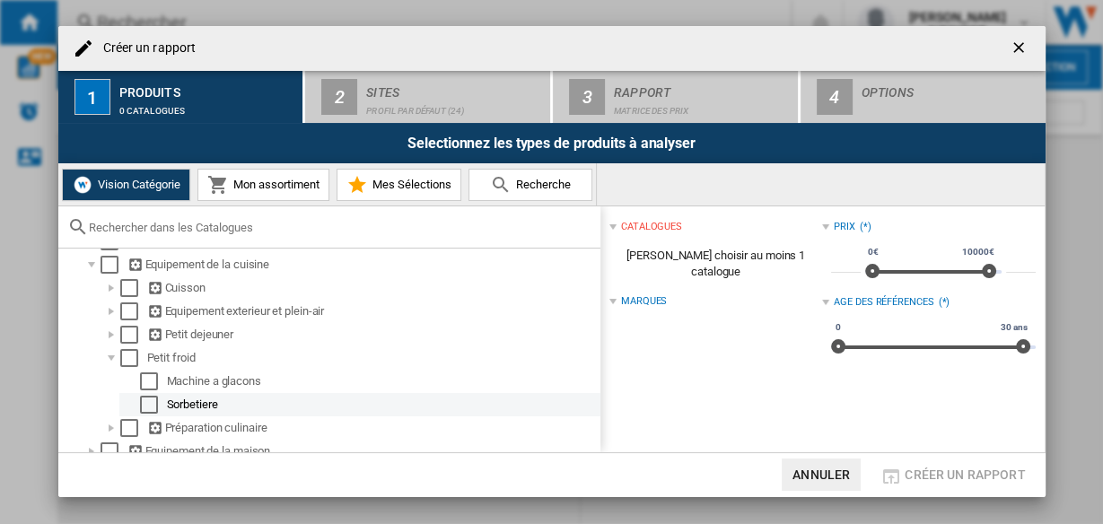
click at [151, 407] on div "Select" at bounding box center [149, 405] width 18 height 18
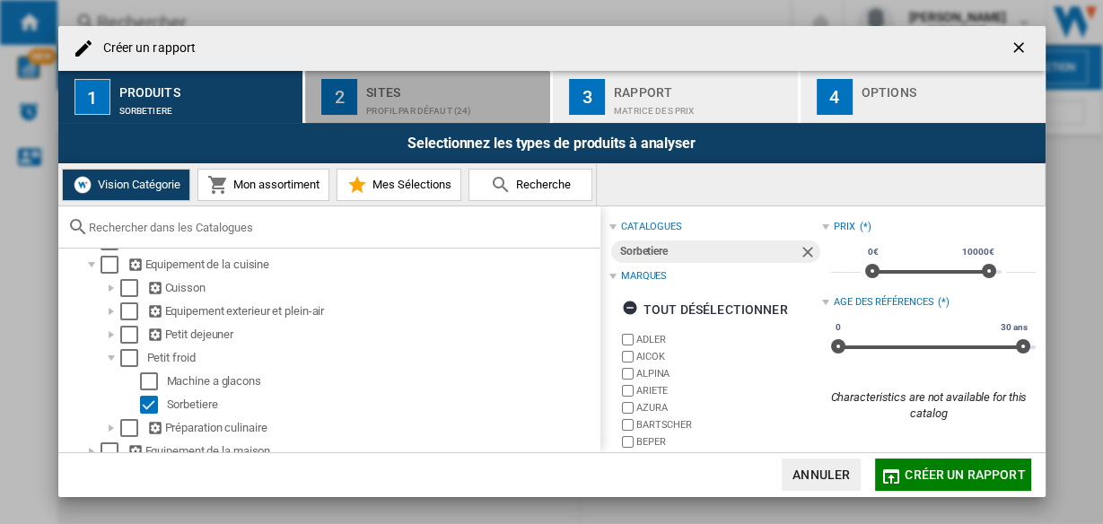
click at [398, 98] on div "Profil par défaut (24)" at bounding box center [454, 106] width 177 height 19
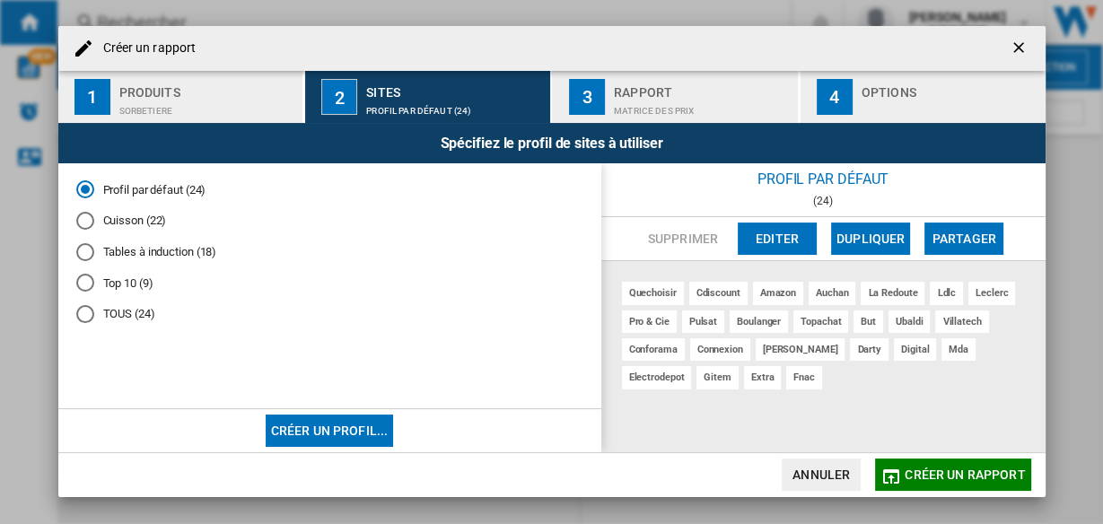
click at [668, 107] on div "Matrice des prix" at bounding box center [702, 106] width 177 height 19
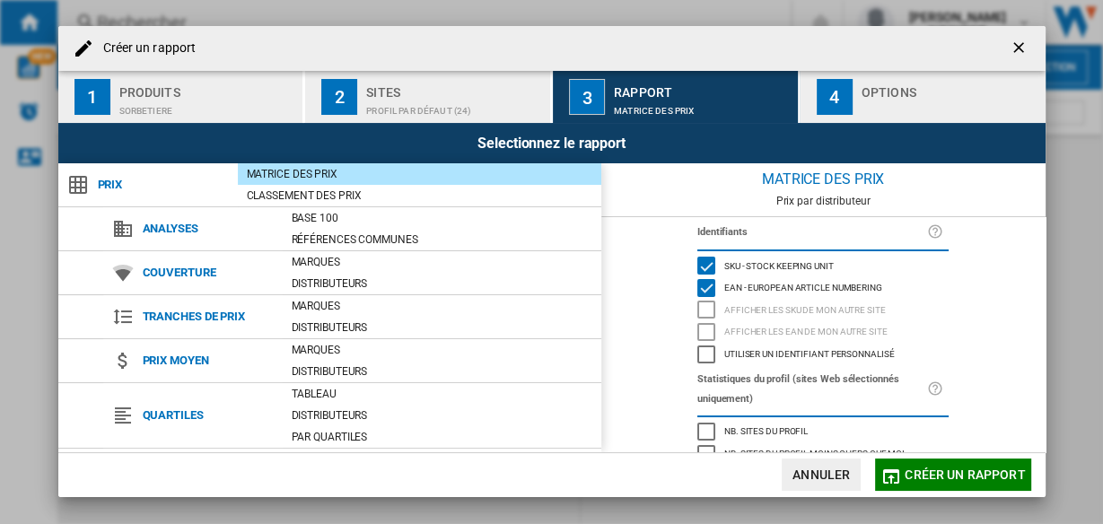
click at [862, 109] on div "button" at bounding box center [950, 106] width 177 height 19
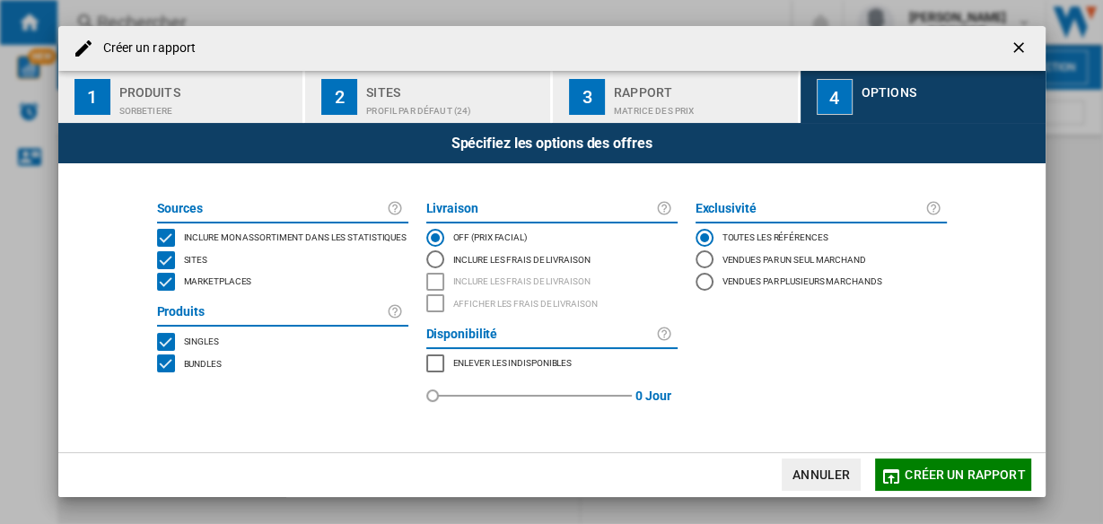
click at [167, 282] on div "MARKETPLACES" at bounding box center [166, 282] width 18 height 18
click at [160, 360] on div "BUNDLES" at bounding box center [166, 364] width 18 height 18
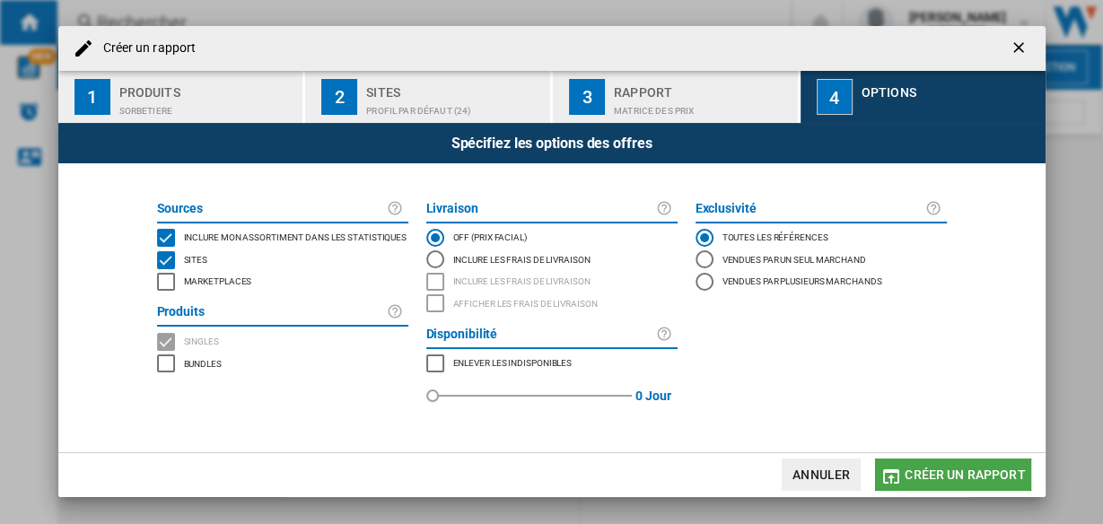
click at [945, 472] on span "Créer un rapport" at bounding box center [965, 475] width 120 height 14
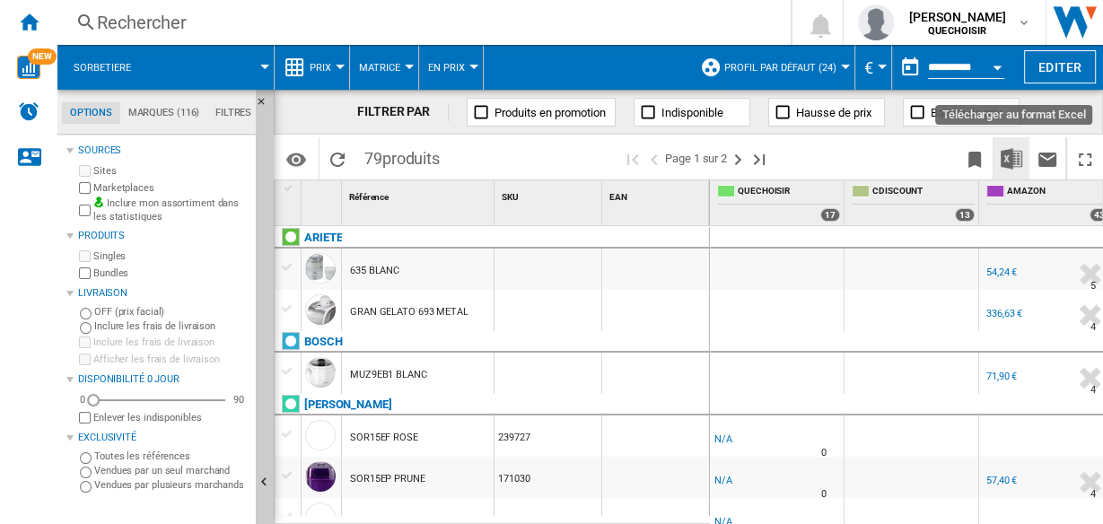
click at [998, 163] on button "Télécharger au format Excel" at bounding box center [1012, 158] width 36 height 42
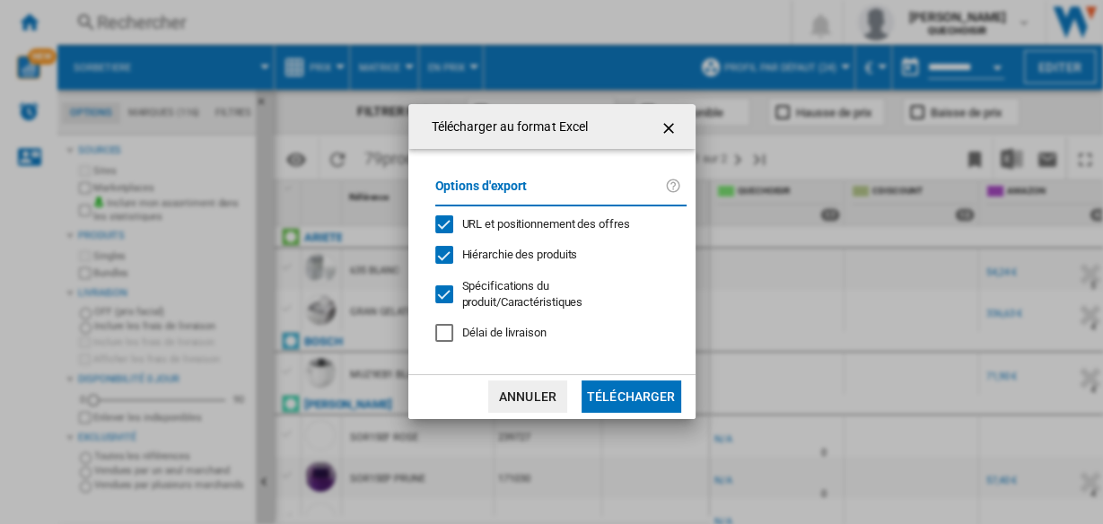
click at [628, 392] on button "Télécharger" at bounding box center [632, 397] width 100 height 32
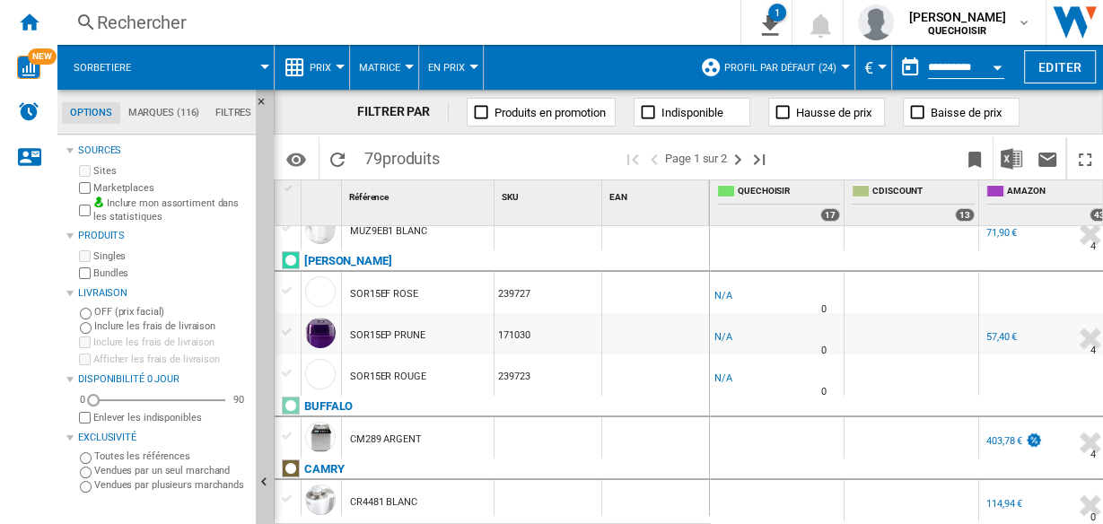
scroll to position [287, 0]
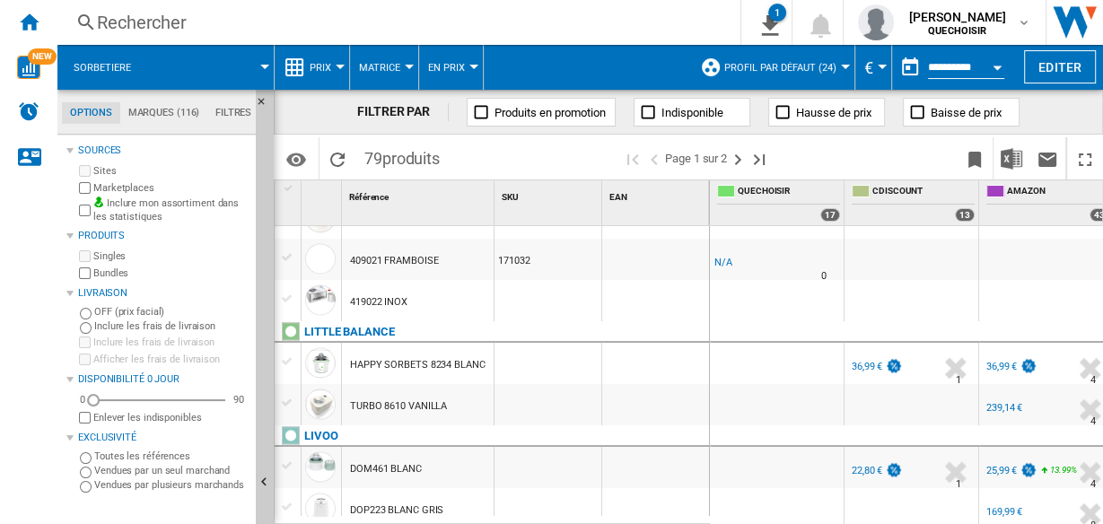
click at [226, 115] on md-tab-item "Filtres" at bounding box center [233, 113] width 52 height 22
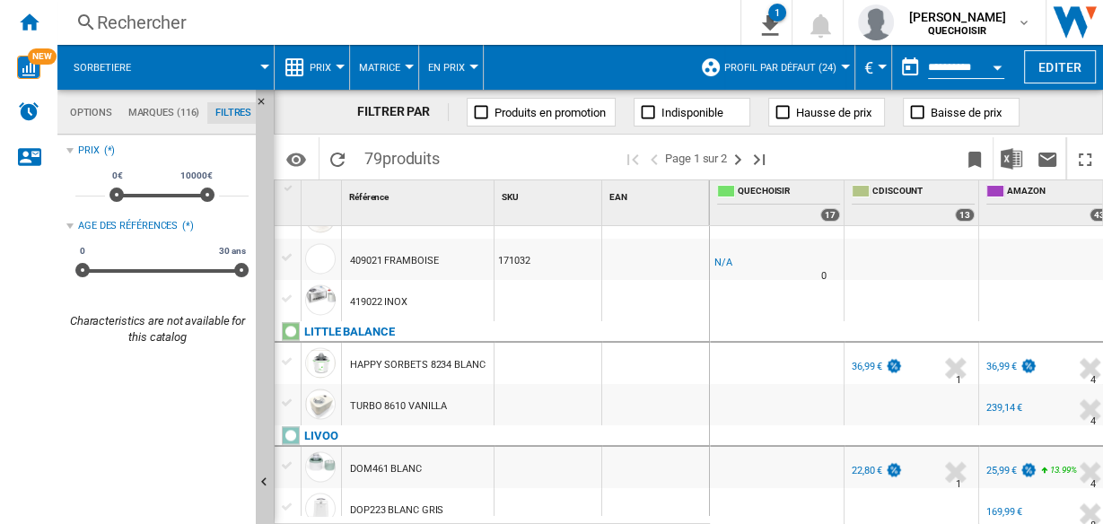
click at [103, 115] on md-tab-item "Options" at bounding box center [91, 113] width 58 height 22
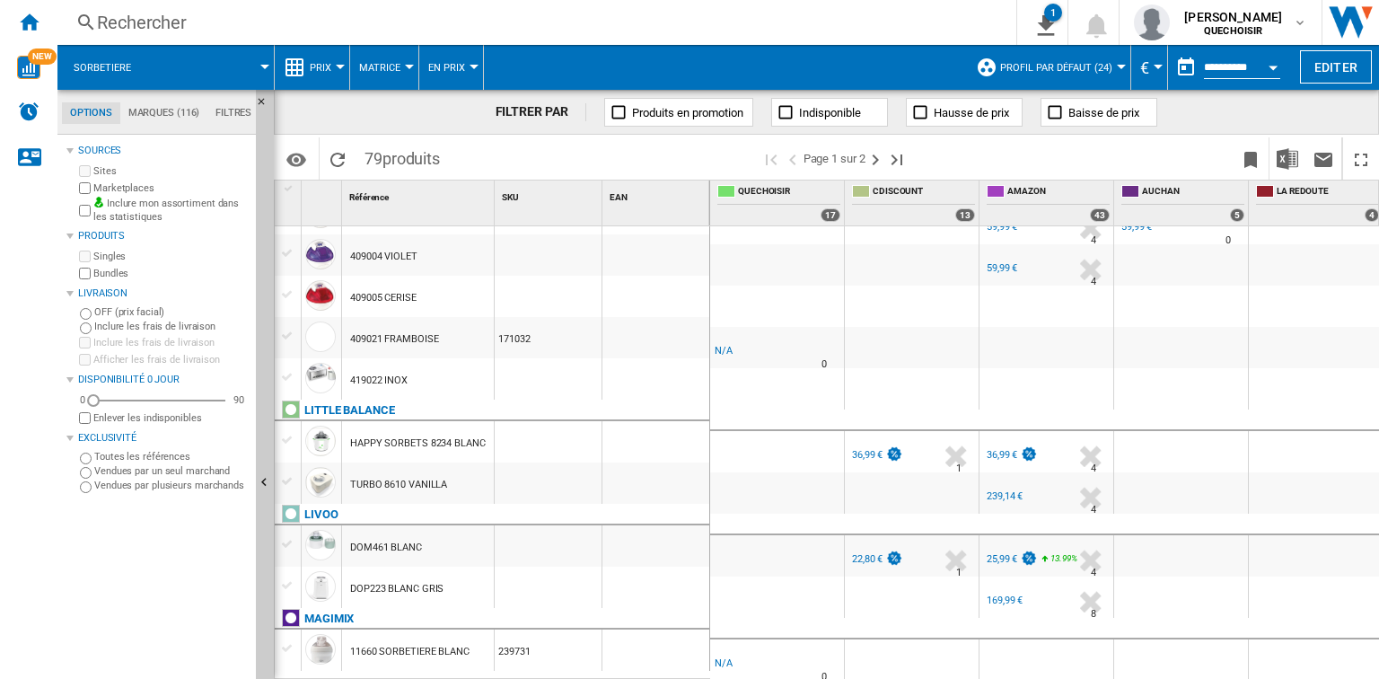
scroll to position [2072, 0]
